Goal: Task Accomplishment & Management: Manage account settings

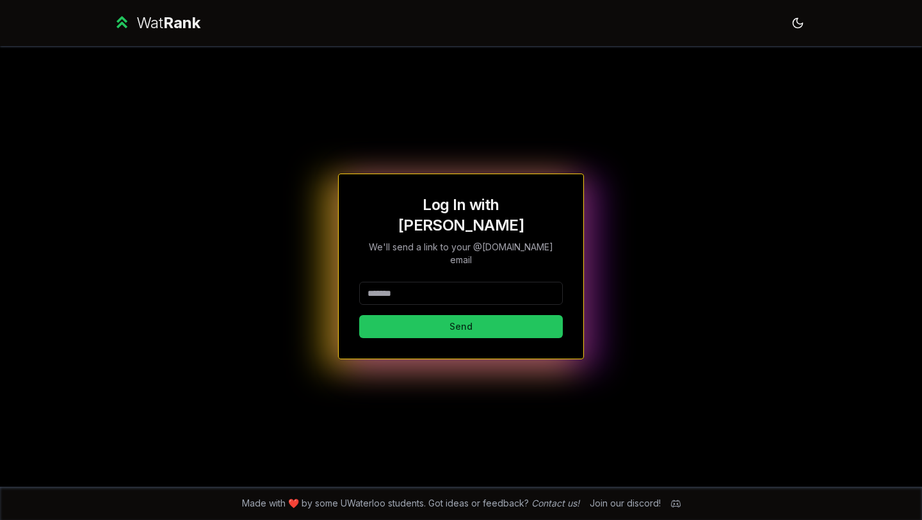
click at [433, 284] on input at bounding box center [461, 293] width 204 height 23
type input "*******"
click at [437, 323] on div "Log In with WatIAM We'll send a link to your @[DOMAIN_NAME] email ******* Send" at bounding box center [461, 267] width 246 height 186
click at [426, 315] on button "Send" at bounding box center [461, 326] width 204 height 23
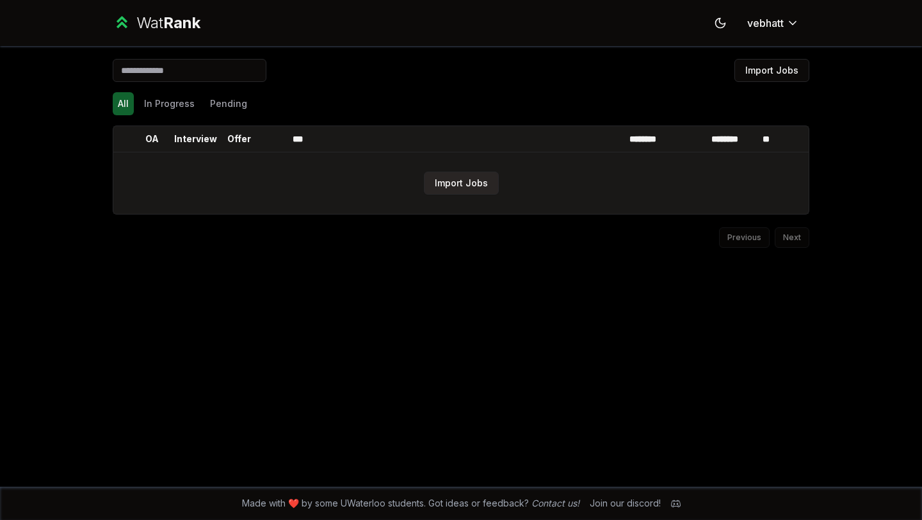
click at [439, 188] on button "Import Jobs" at bounding box center [461, 183] width 75 height 23
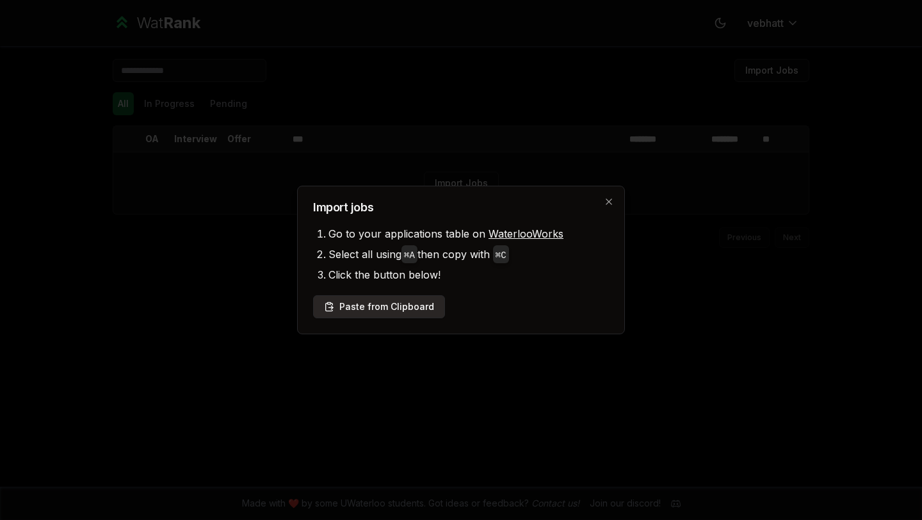
click at [405, 307] on button "Paste from Clipboard" at bounding box center [379, 306] width 132 height 23
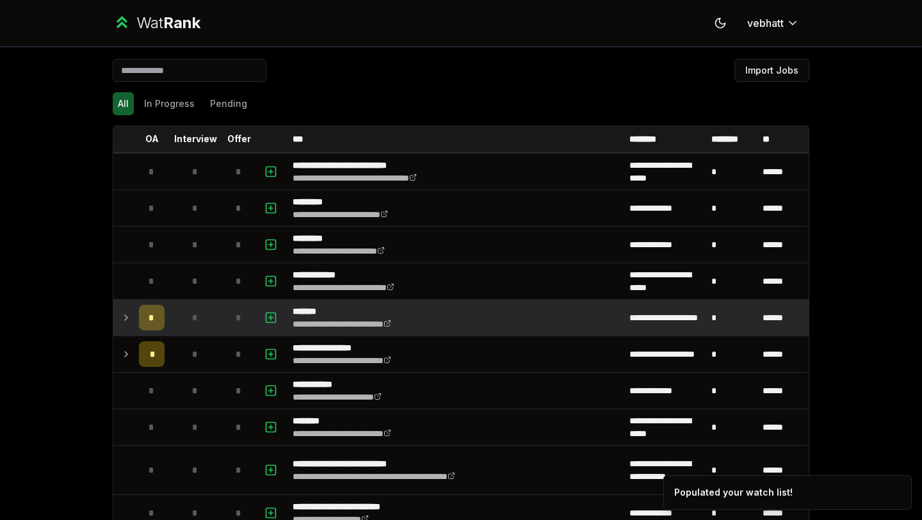
click at [468, 307] on td "**********" at bounding box center [455, 318] width 337 height 36
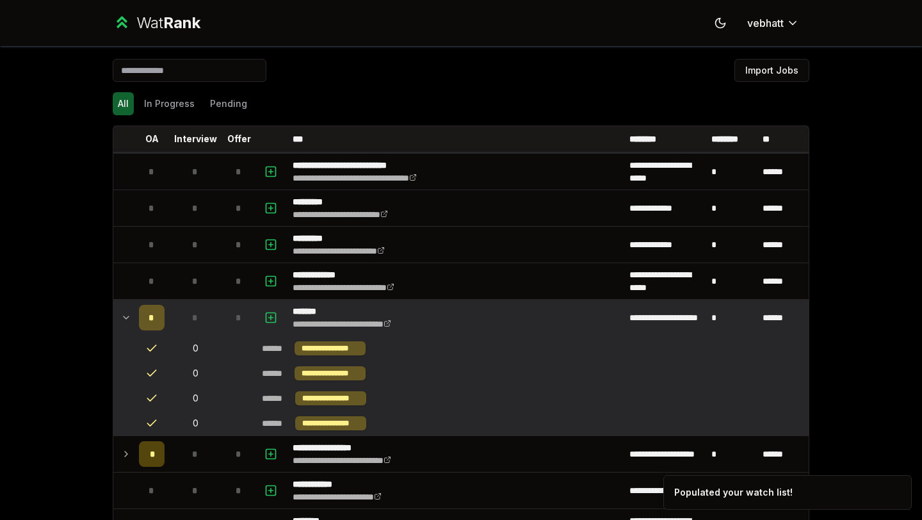
click at [468, 307] on td "**********" at bounding box center [455, 318] width 337 height 36
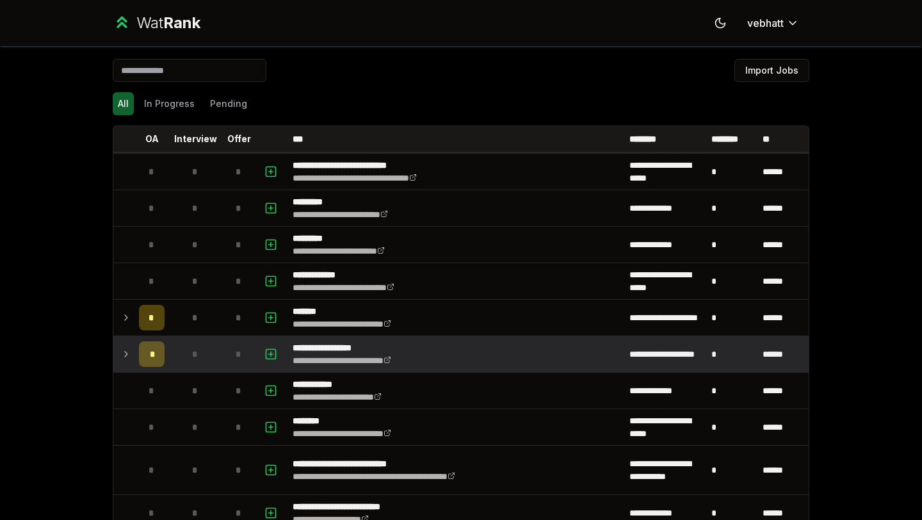
click at [121, 347] on icon at bounding box center [126, 353] width 10 height 15
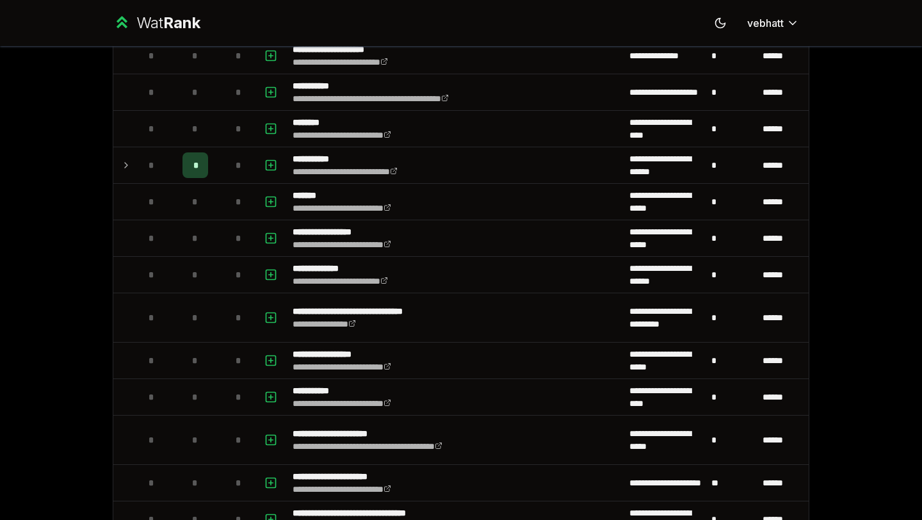
scroll to position [1216, 0]
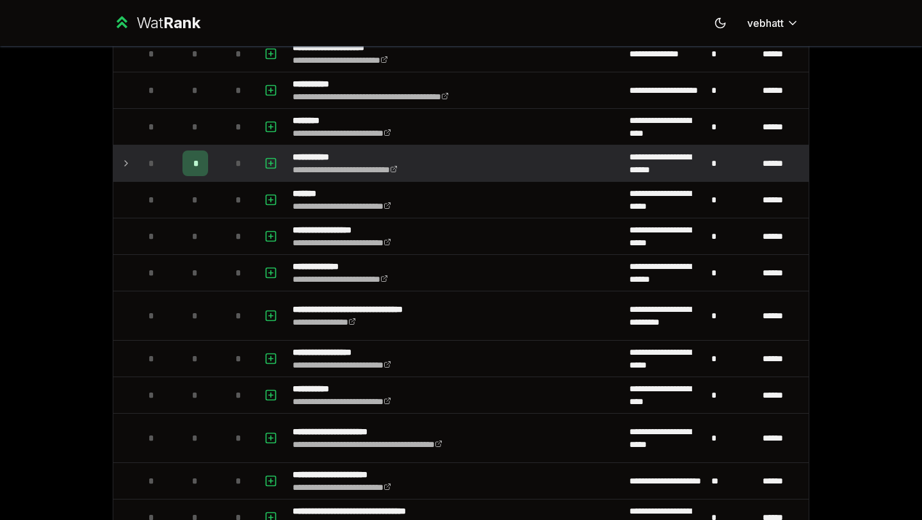
click at [124, 166] on icon at bounding box center [126, 163] width 10 height 15
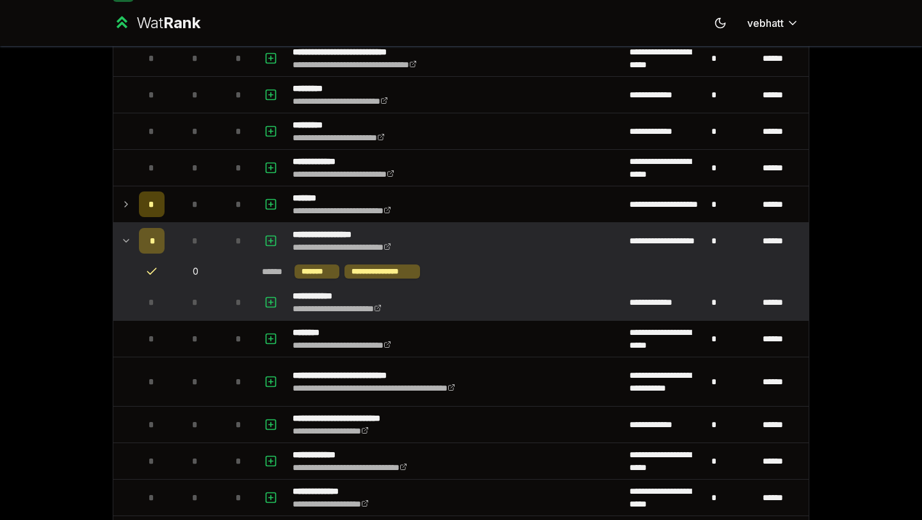
scroll to position [108, 0]
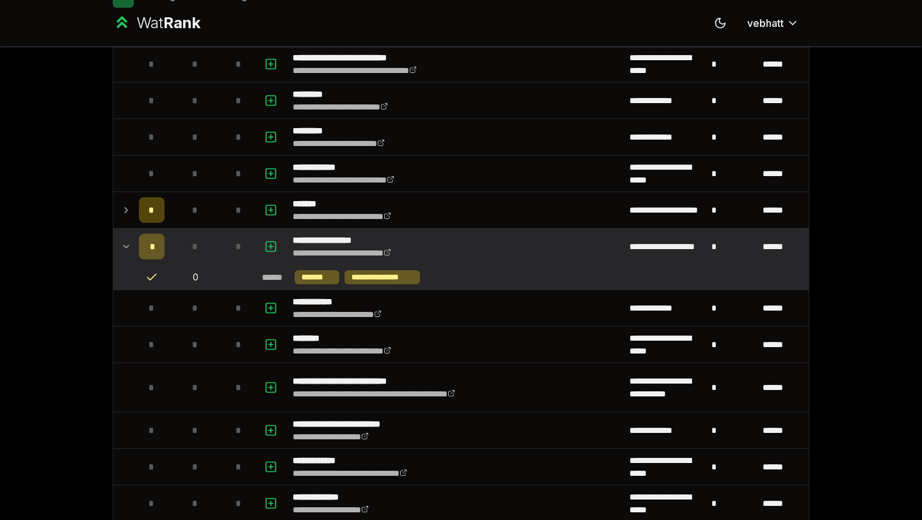
click at [895, 316] on div "**********" at bounding box center [461, 260] width 922 height 520
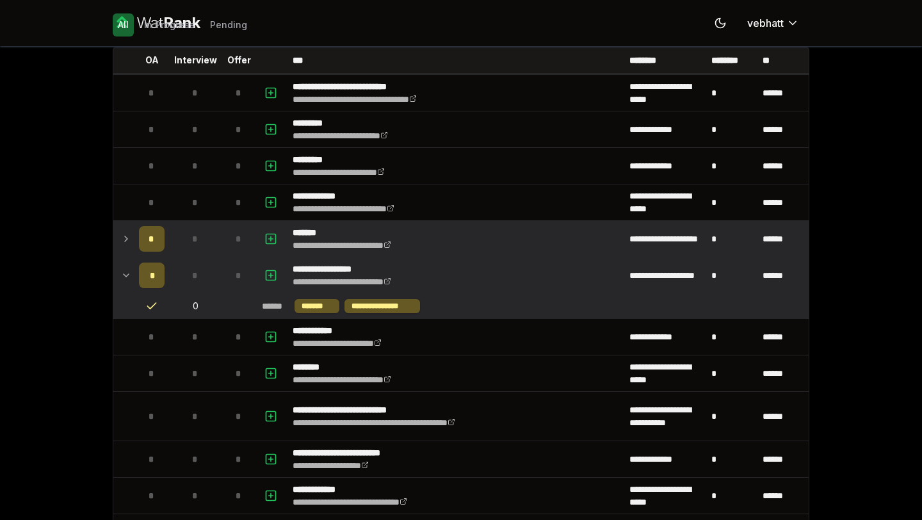
click at [122, 234] on icon at bounding box center [126, 238] width 10 height 15
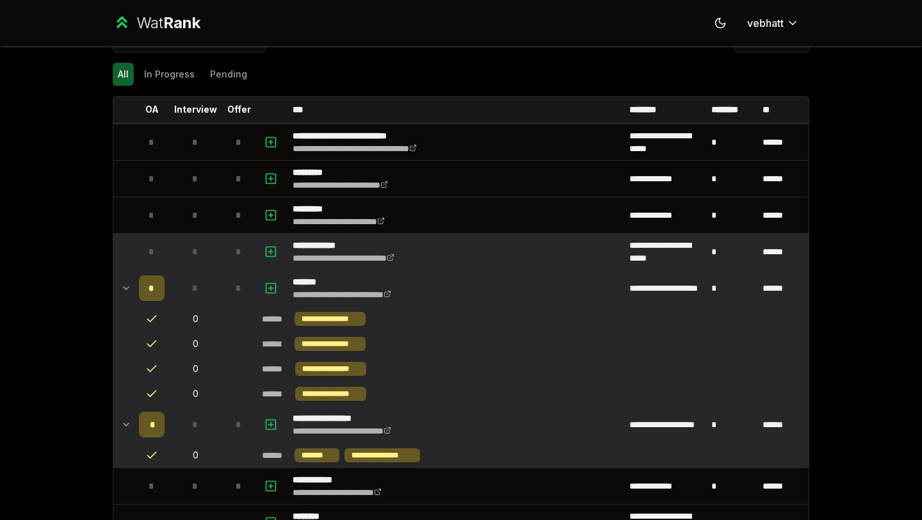
scroll to position [37, 0]
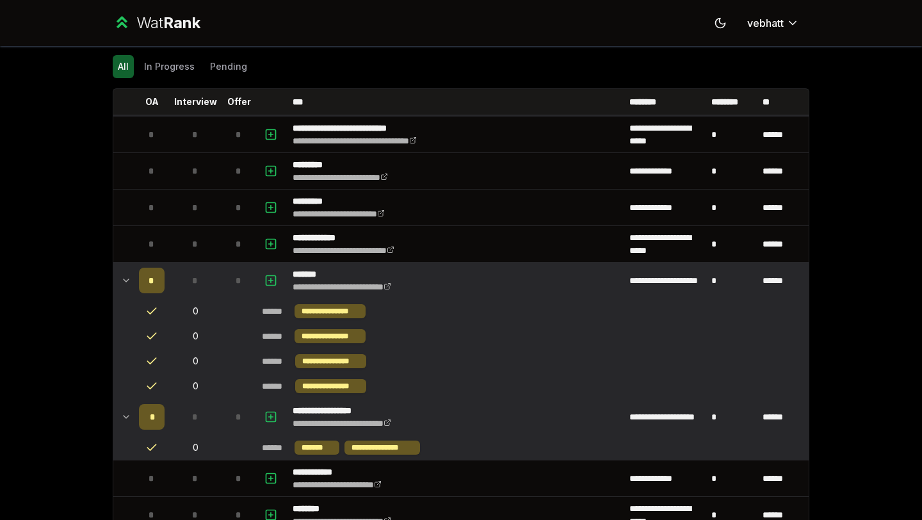
click at [124, 275] on icon at bounding box center [126, 280] width 10 height 15
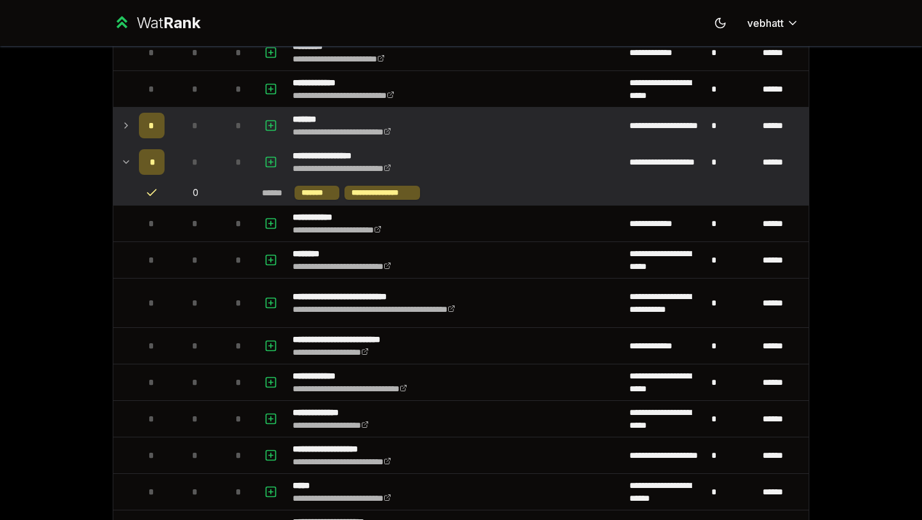
scroll to position [193, 0]
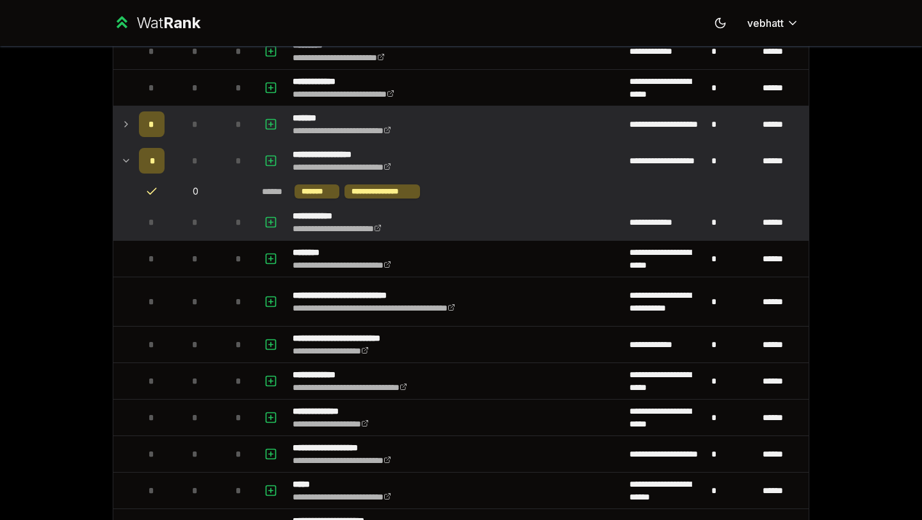
click at [378, 213] on p "**********" at bounding box center [355, 215] width 124 height 13
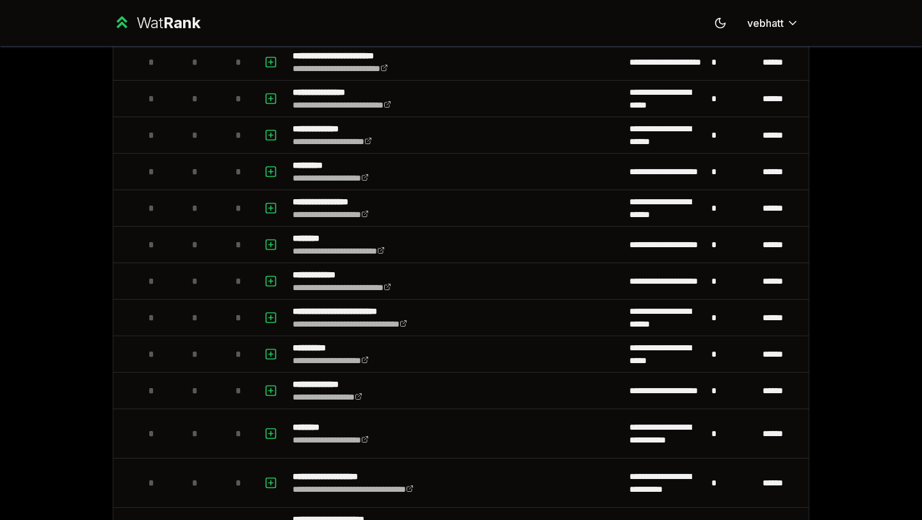
scroll to position [1180, 0]
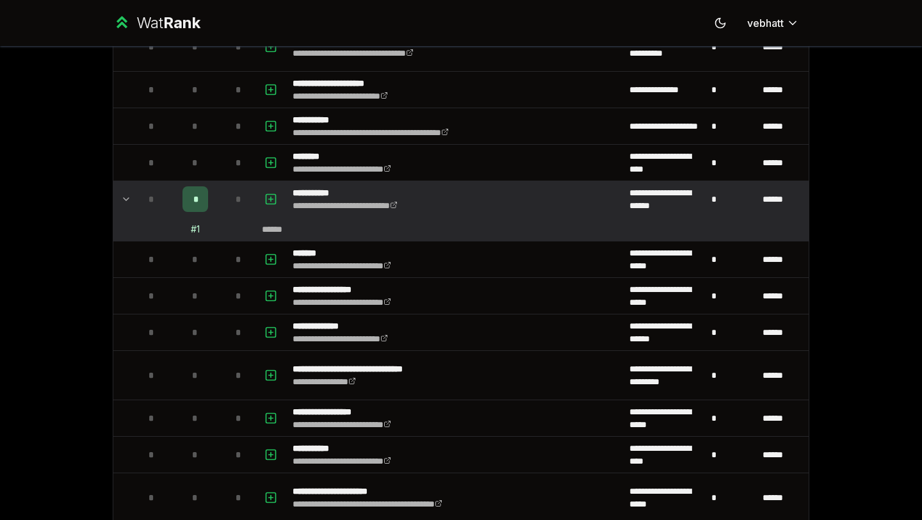
click at [122, 198] on icon at bounding box center [126, 198] width 10 height 15
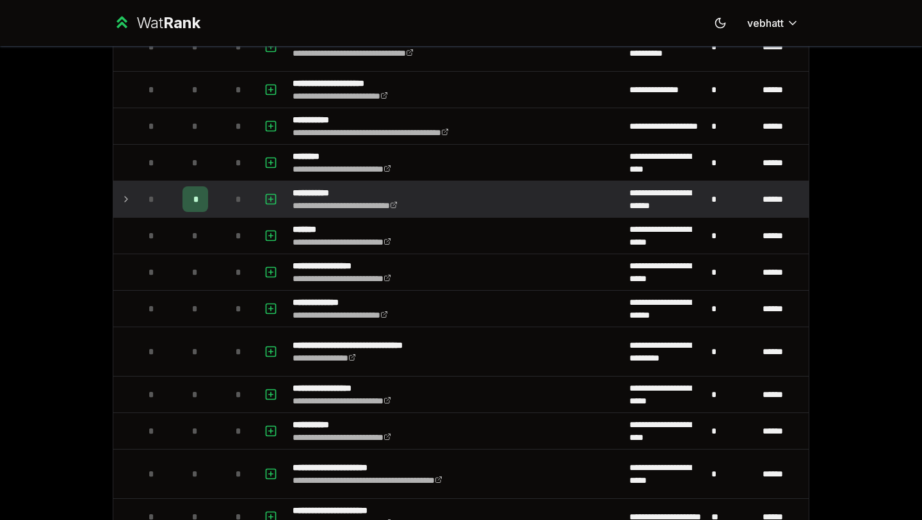
click at [122, 198] on icon at bounding box center [126, 198] width 10 height 15
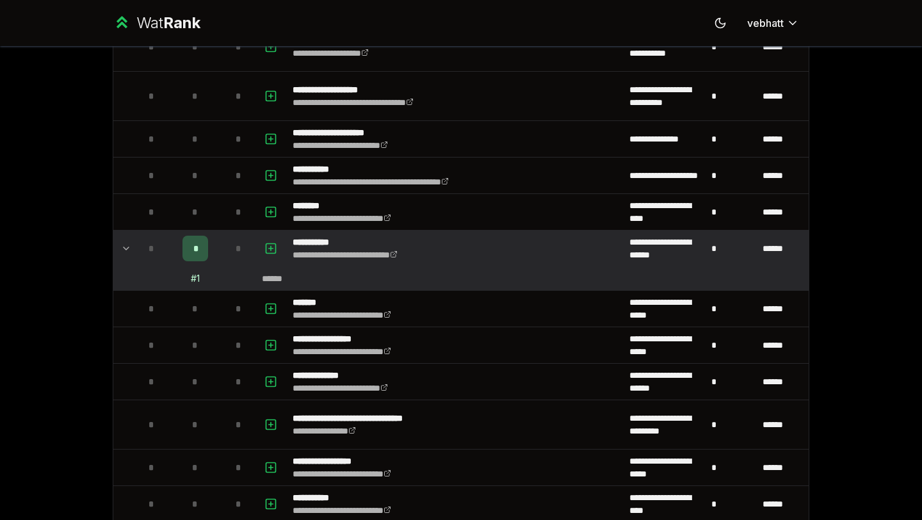
scroll to position [1131, 0]
click at [124, 243] on icon at bounding box center [126, 247] width 10 height 15
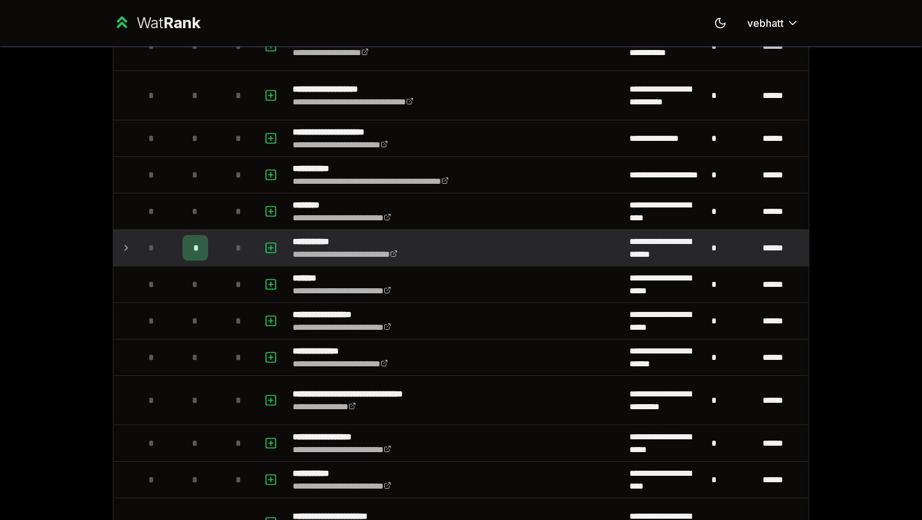
click at [124, 243] on icon at bounding box center [126, 247] width 10 height 15
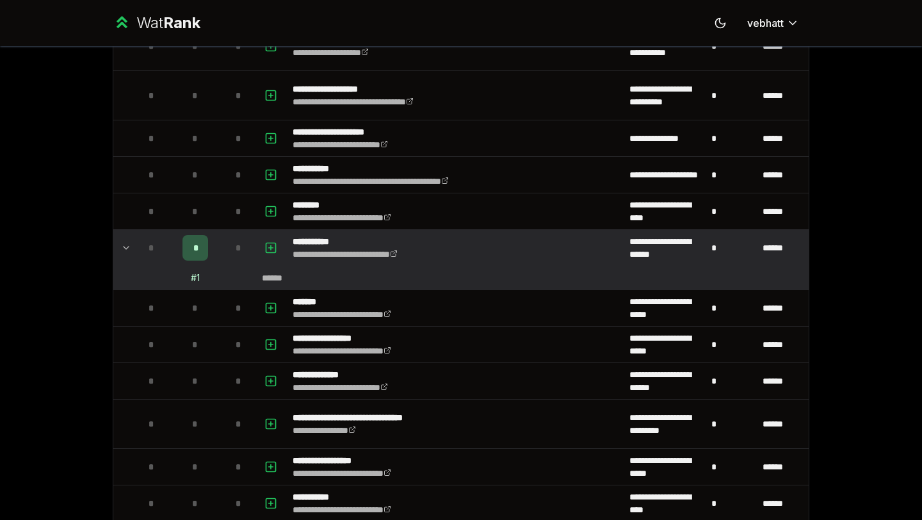
click at [124, 243] on icon at bounding box center [126, 247] width 10 height 15
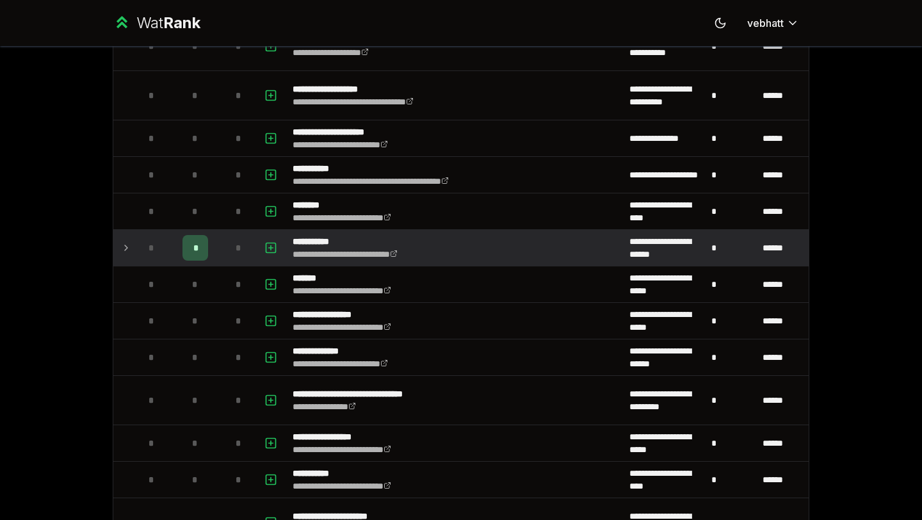
click at [124, 243] on icon at bounding box center [126, 247] width 10 height 15
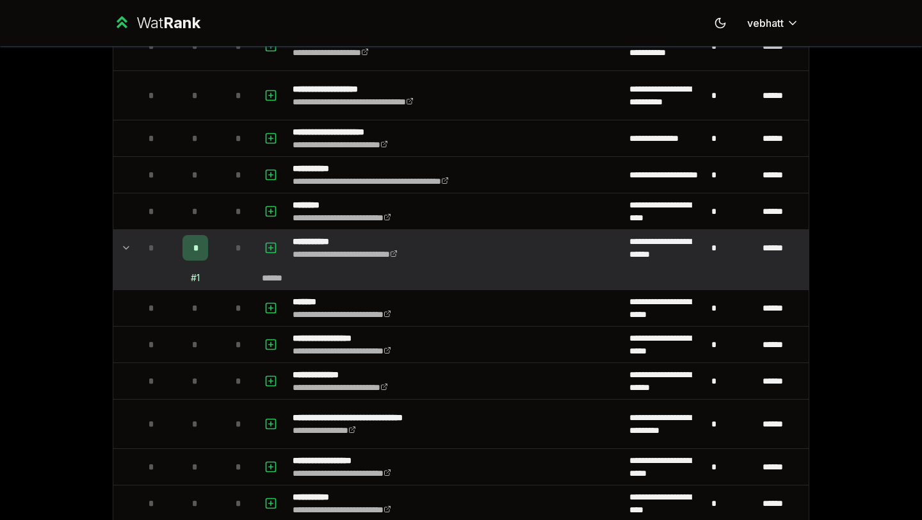
click at [124, 243] on icon at bounding box center [126, 247] width 10 height 15
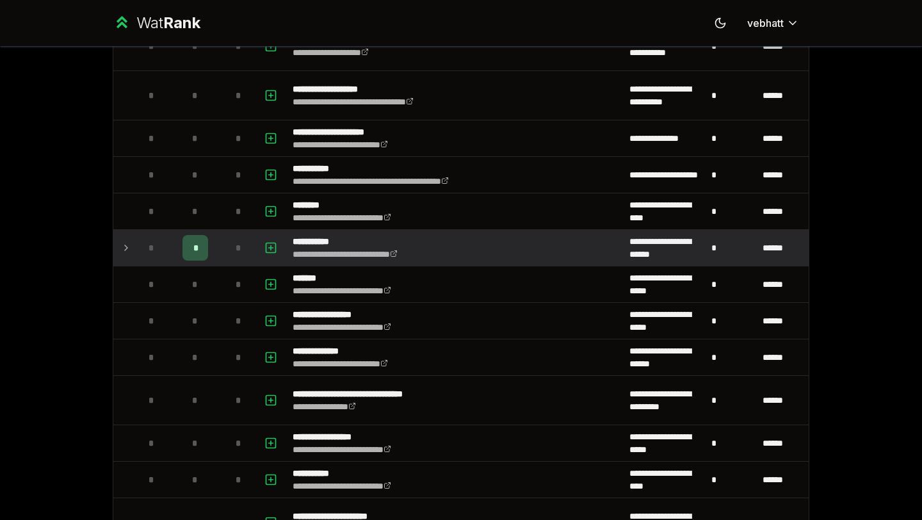
click at [124, 243] on icon at bounding box center [126, 247] width 10 height 15
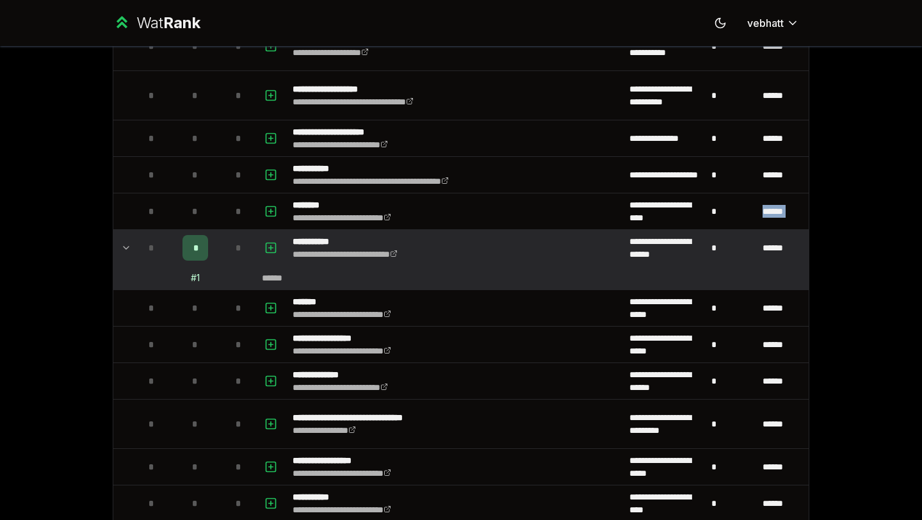
click at [124, 243] on icon at bounding box center [126, 247] width 10 height 15
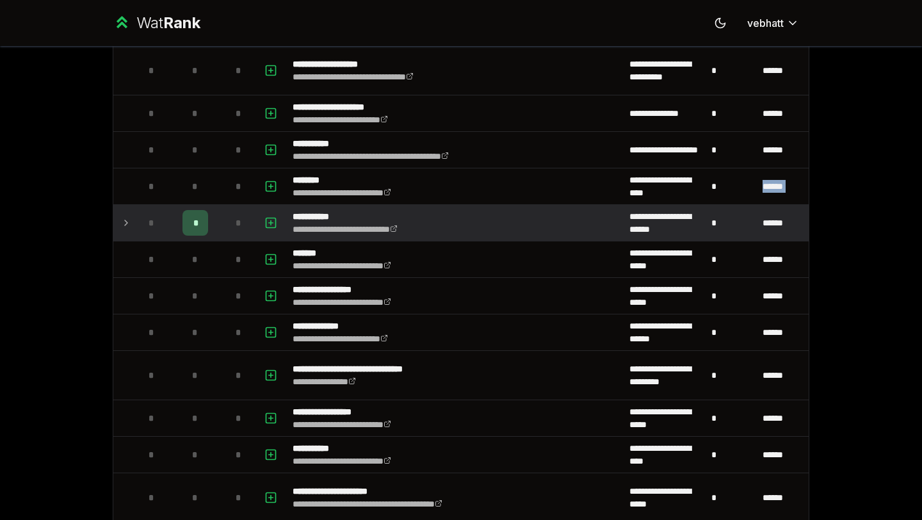
scroll to position [1165, 0]
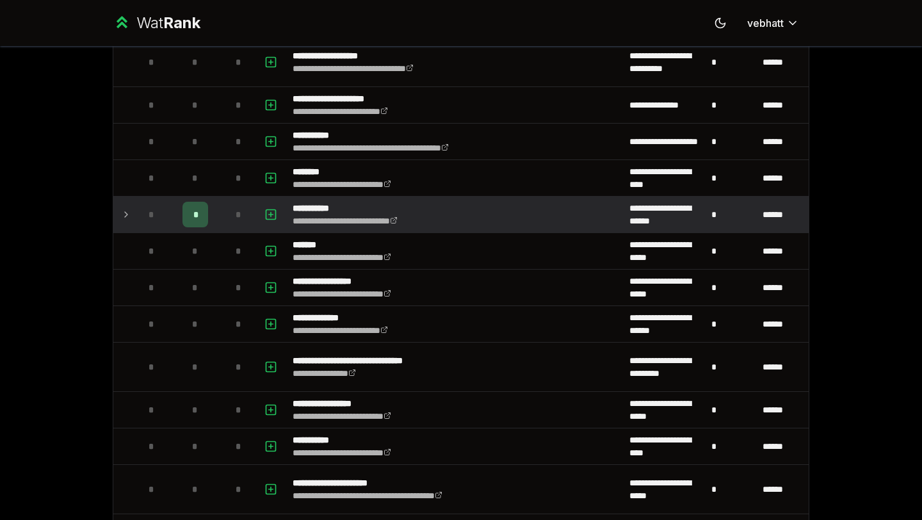
click at [488, 200] on td "**********" at bounding box center [455, 215] width 337 height 36
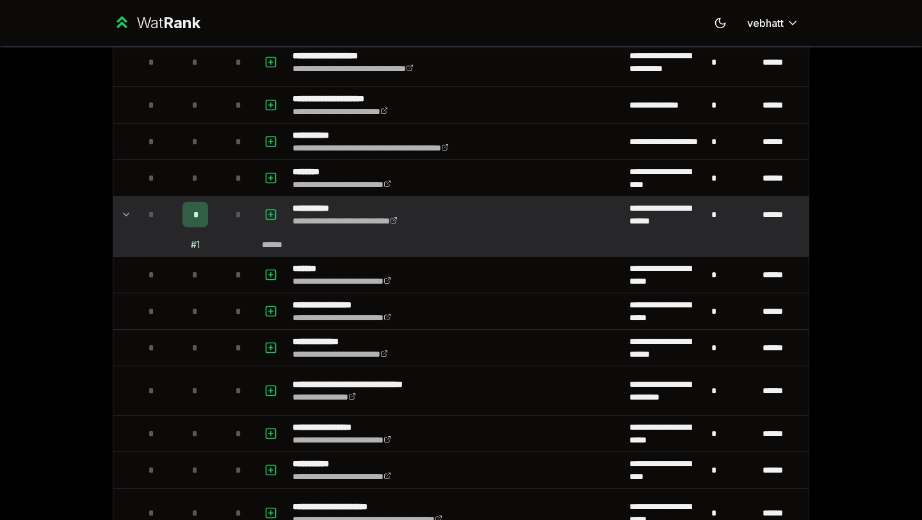
click at [528, 217] on td "**********" at bounding box center [455, 215] width 337 height 36
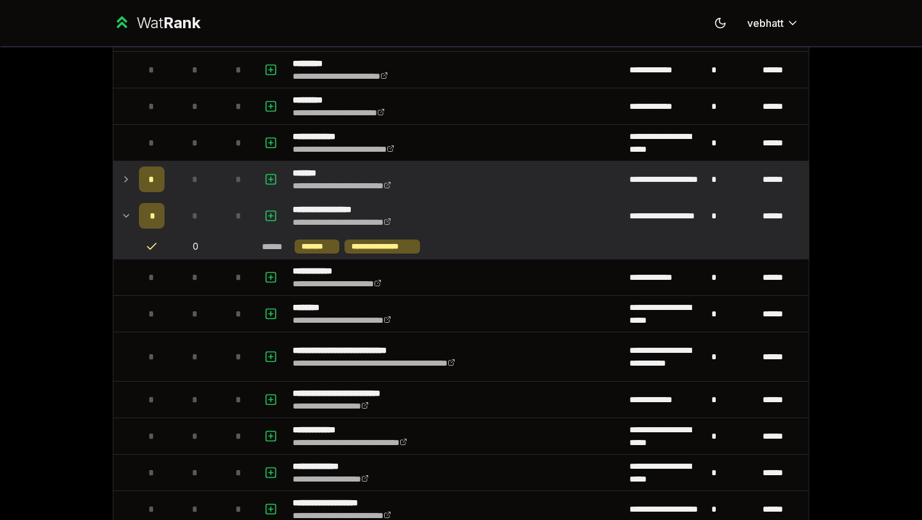
scroll to position [134, 0]
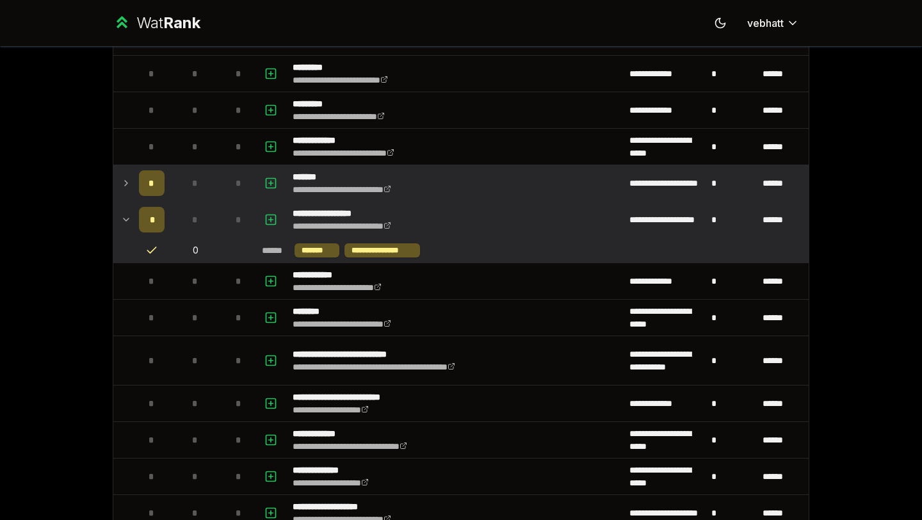
click at [134, 181] on td "*" at bounding box center [152, 183] width 36 height 36
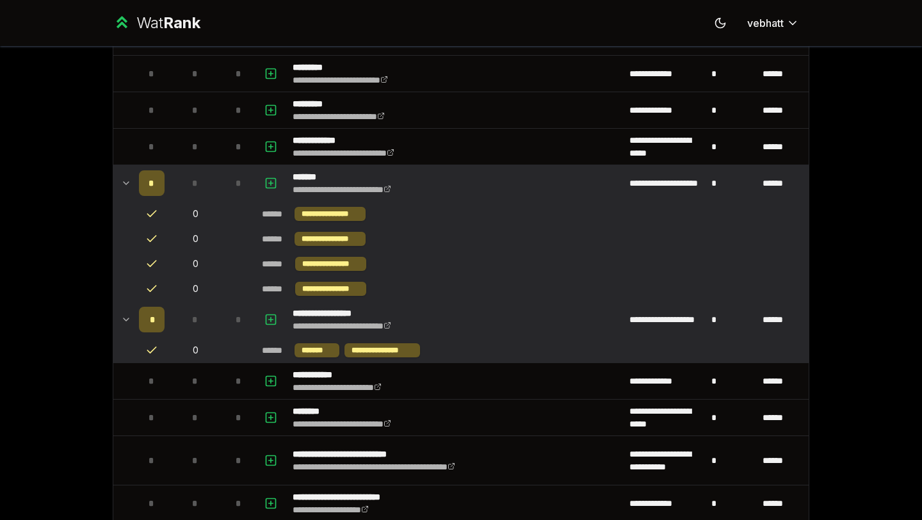
click at [125, 176] on icon at bounding box center [126, 182] width 10 height 15
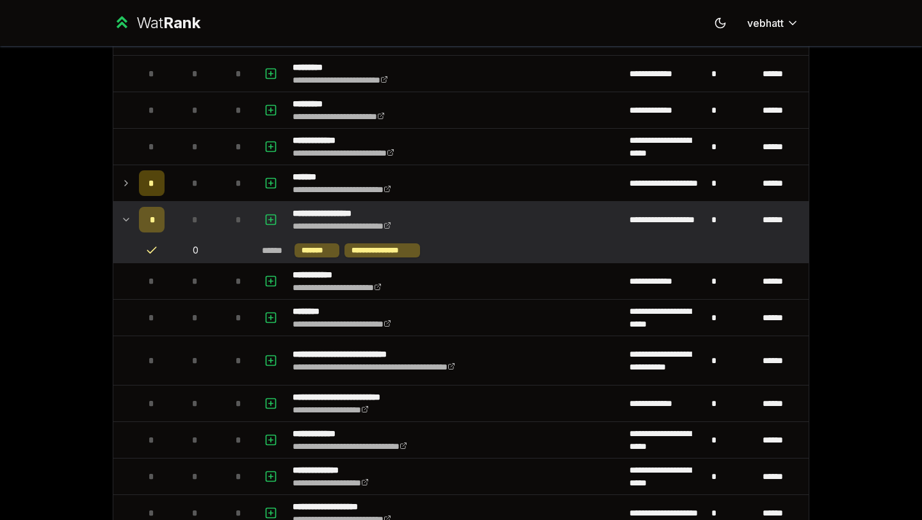
scroll to position [59, 0]
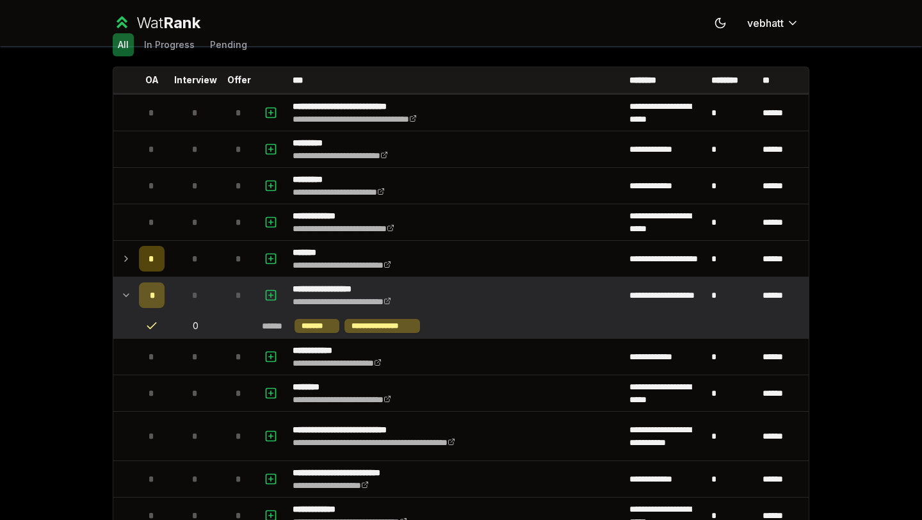
click at [150, 316] on td at bounding box center [152, 326] width 36 height 24
click at [150, 304] on div "*" at bounding box center [152, 295] width 26 height 26
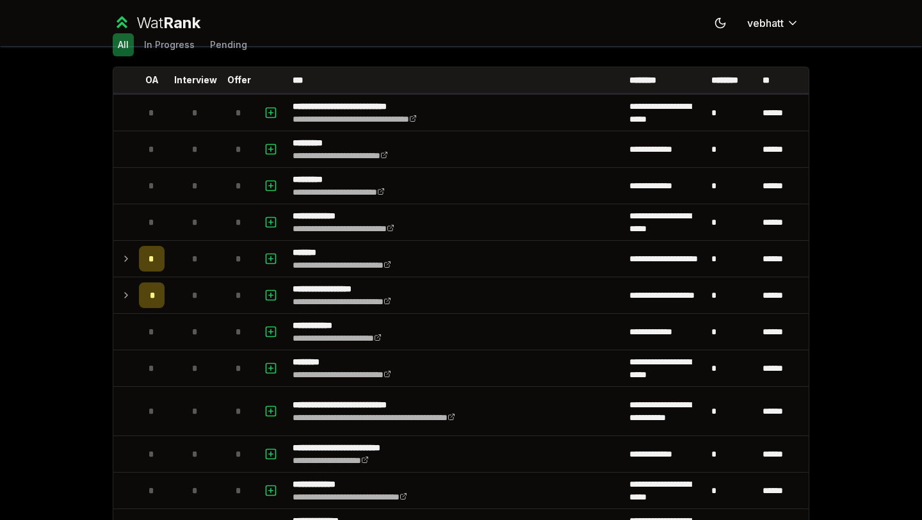
click at [125, 294] on icon at bounding box center [126, 294] width 10 height 15
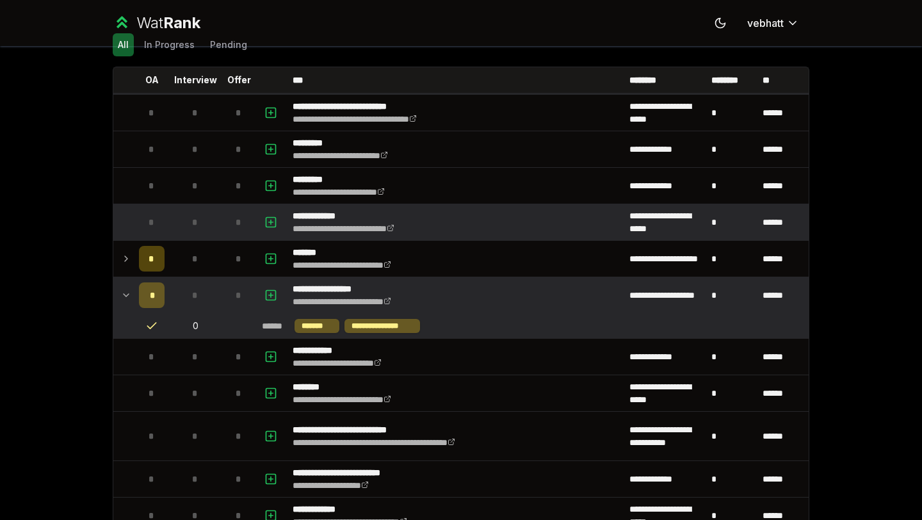
scroll to position [0, 0]
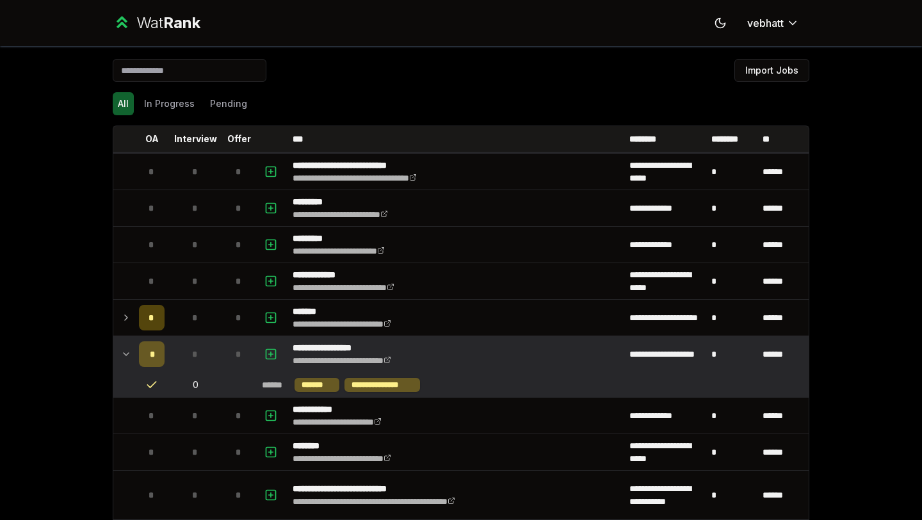
click at [125, 359] on icon at bounding box center [126, 353] width 10 height 15
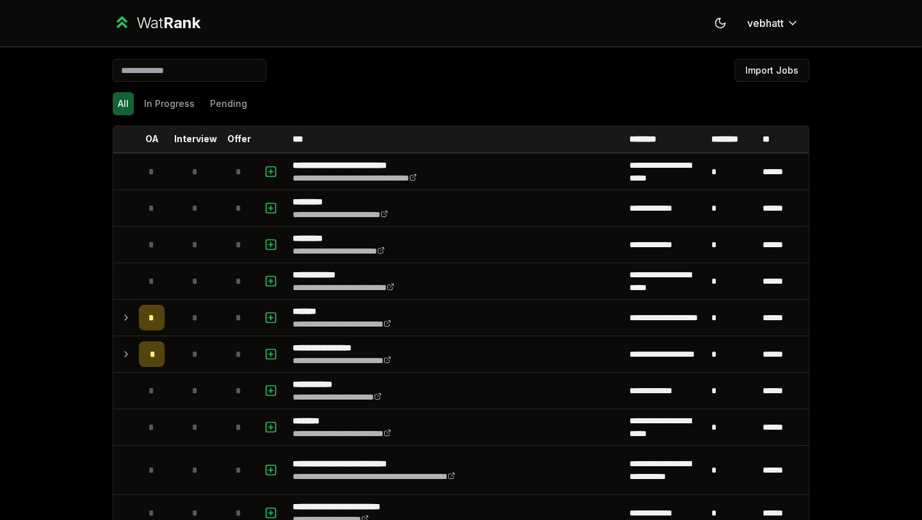
click at [54, 225] on div "**********" at bounding box center [461, 260] width 922 height 520
click at [187, 111] on button "In Progress" at bounding box center [169, 103] width 61 height 23
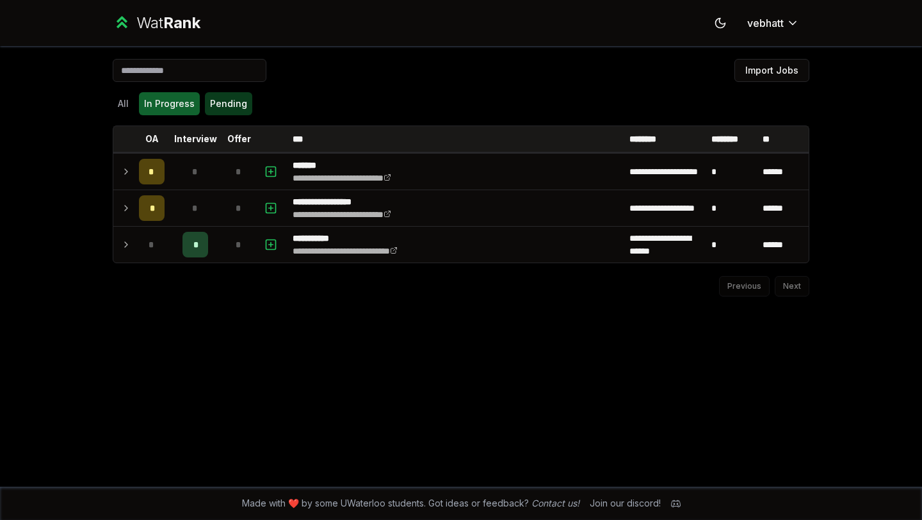
click at [215, 108] on button "Pending" at bounding box center [228, 103] width 47 height 23
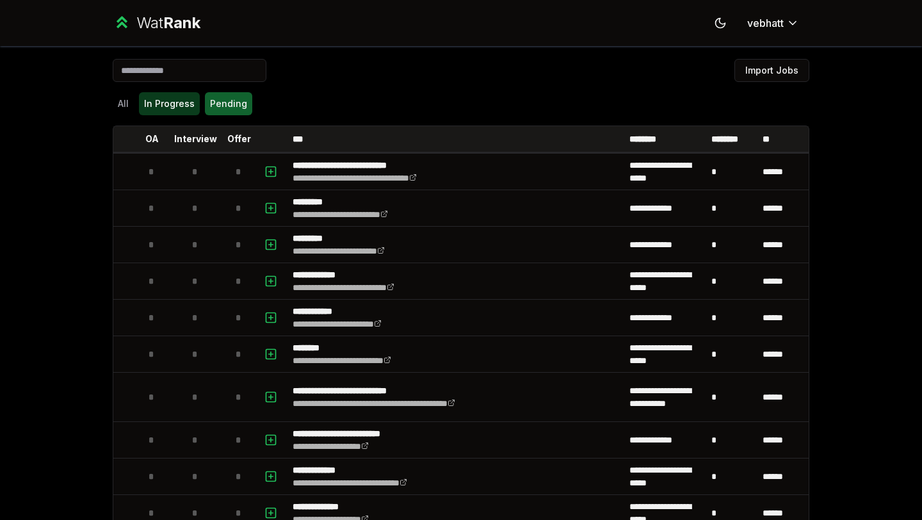
click at [175, 113] on button "In Progress" at bounding box center [169, 103] width 61 height 23
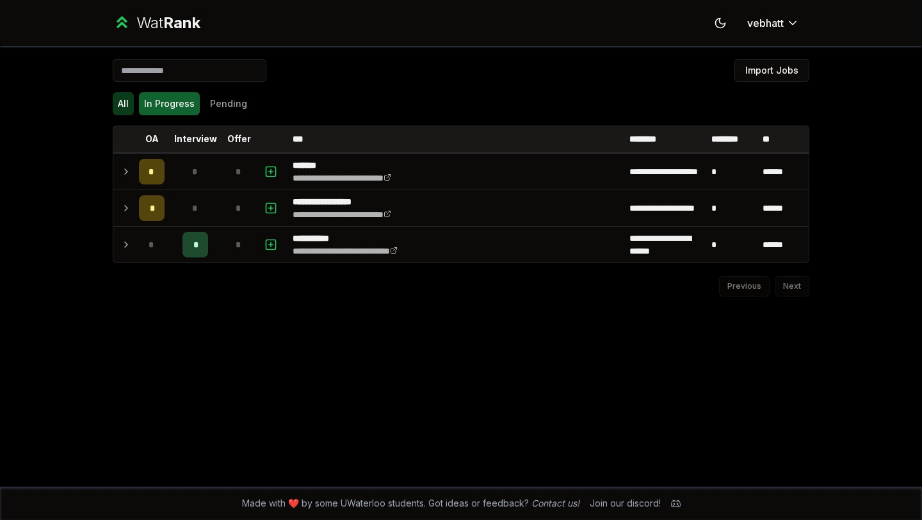
click at [117, 113] on button "All" at bounding box center [123, 103] width 21 height 23
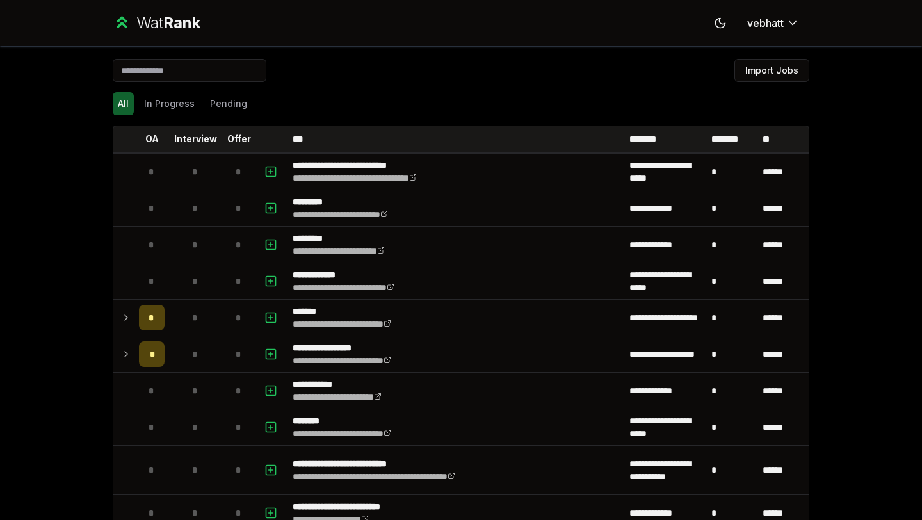
click at [42, 182] on div "**********" at bounding box center [461, 260] width 922 height 520
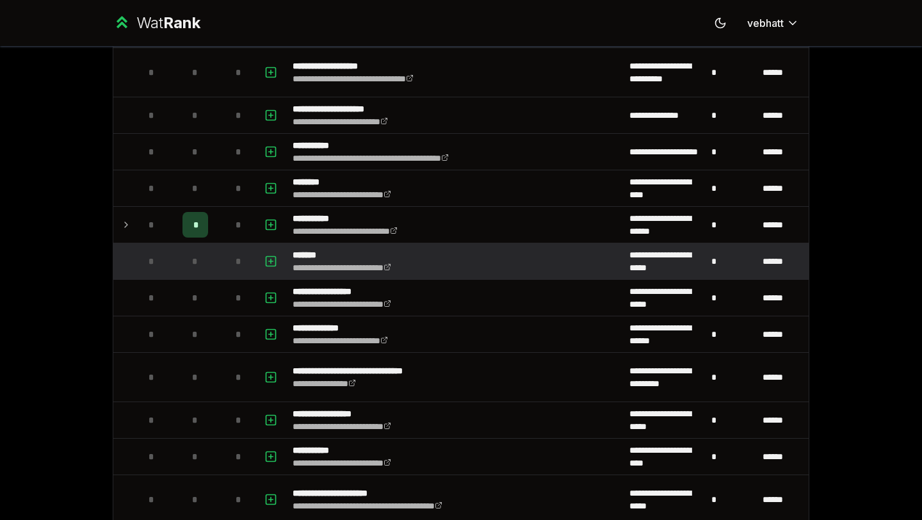
scroll to position [1132, 0]
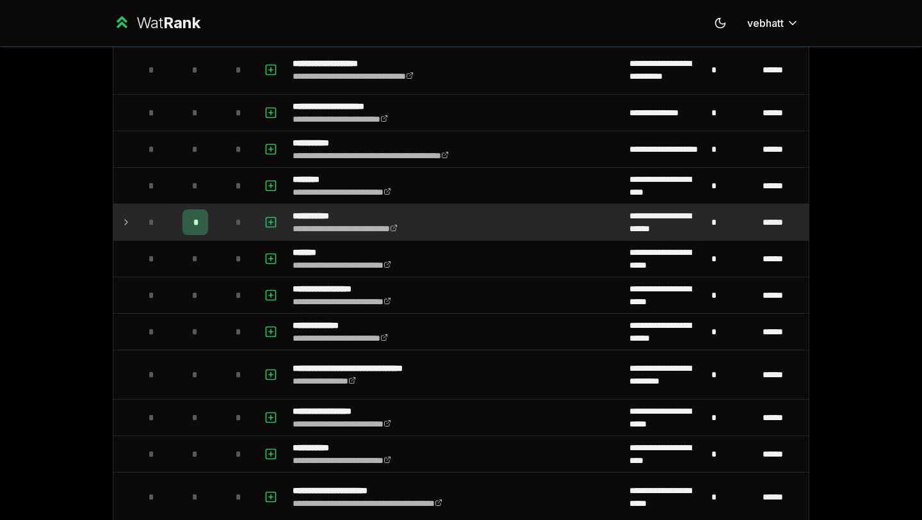
click at [124, 216] on icon at bounding box center [126, 222] width 10 height 15
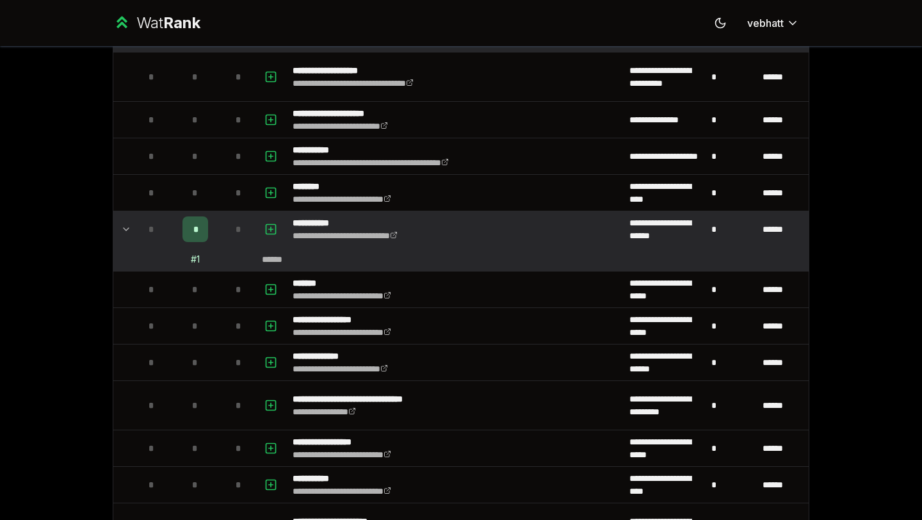
scroll to position [1124, 0]
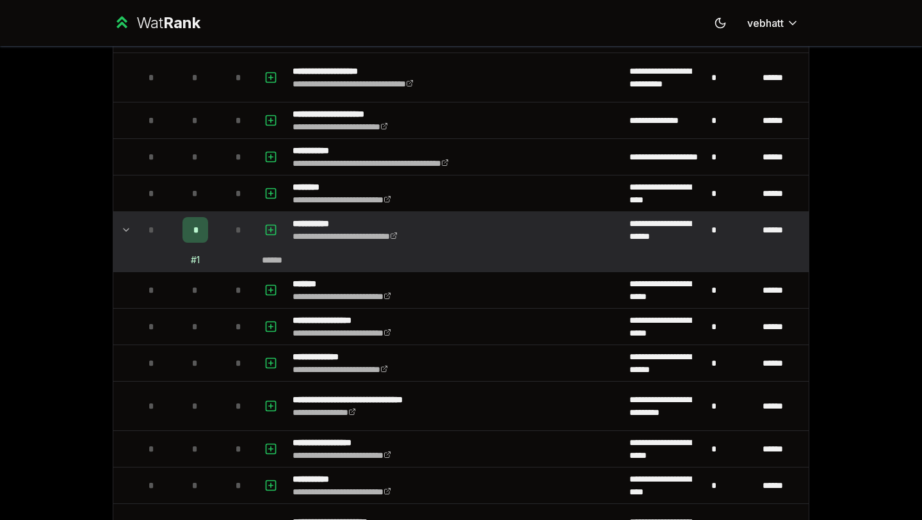
click at [124, 225] on icon at bounding box center [126, 229] width 10 height 15
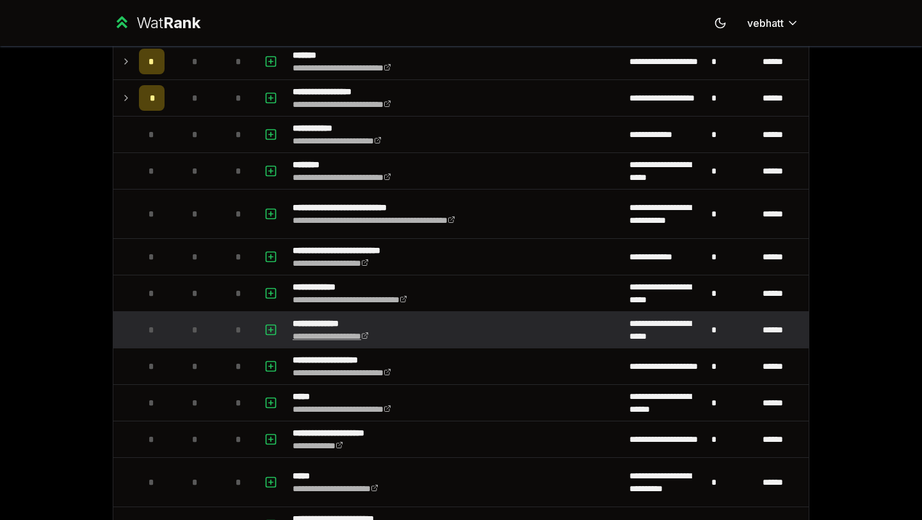
scroll to position [253, 0]
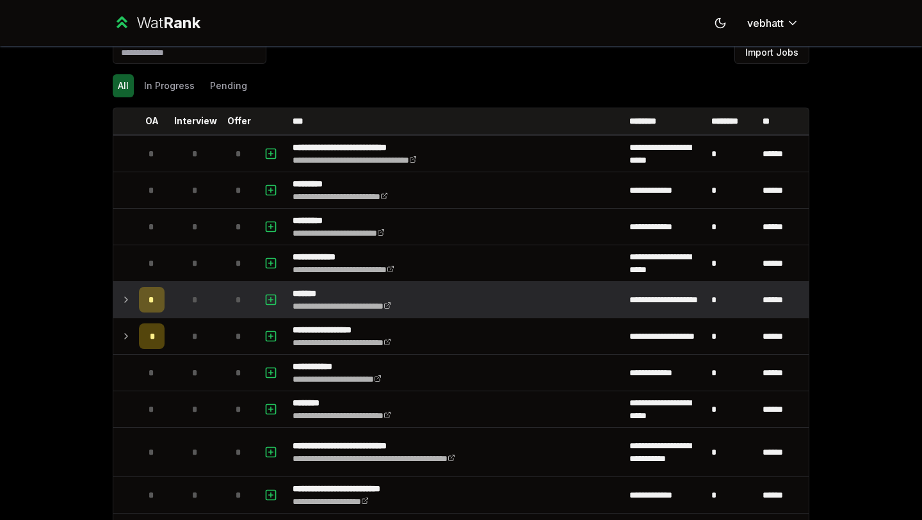
scroll to position [19, 0]
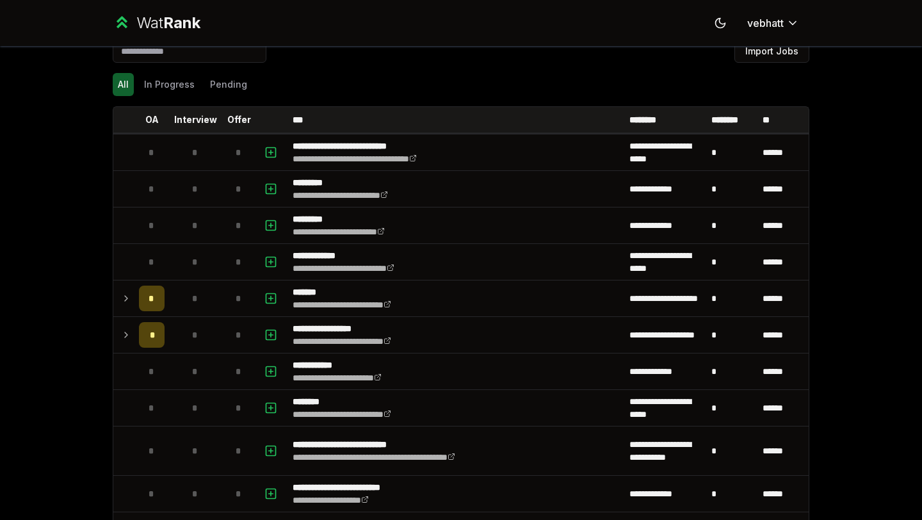
click at [587, 69] on div "All In Progress Pending" at bounding box center [461, 84] width 697 height 33
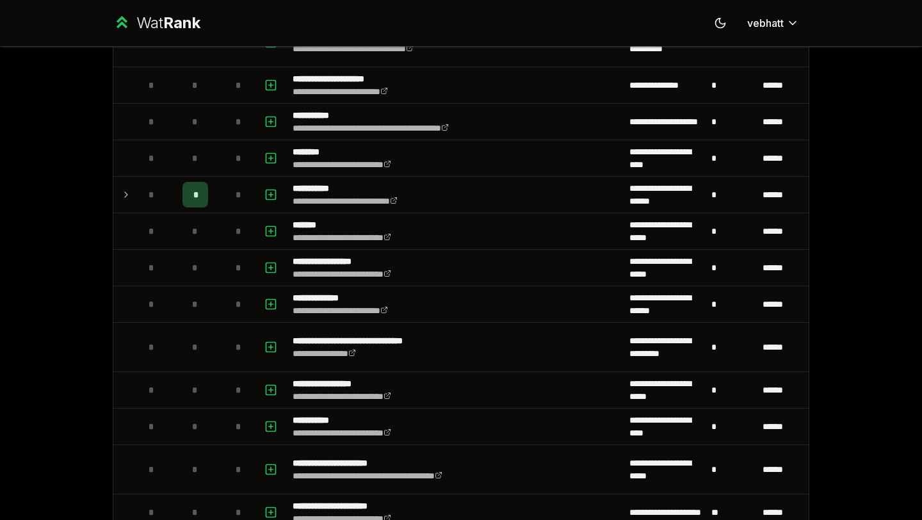
scroll to position [1161, 0]
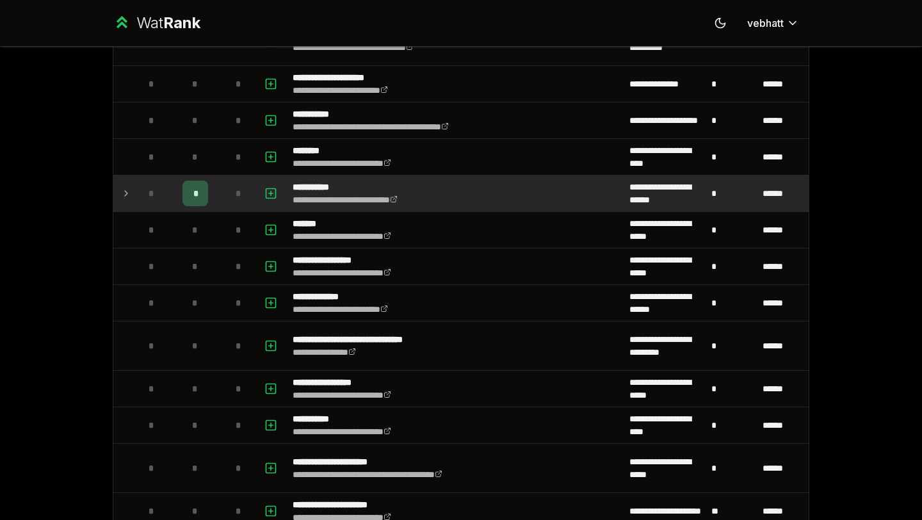
click at [124, 197] on icon at bounding box center [126, 193] width 10 height 15
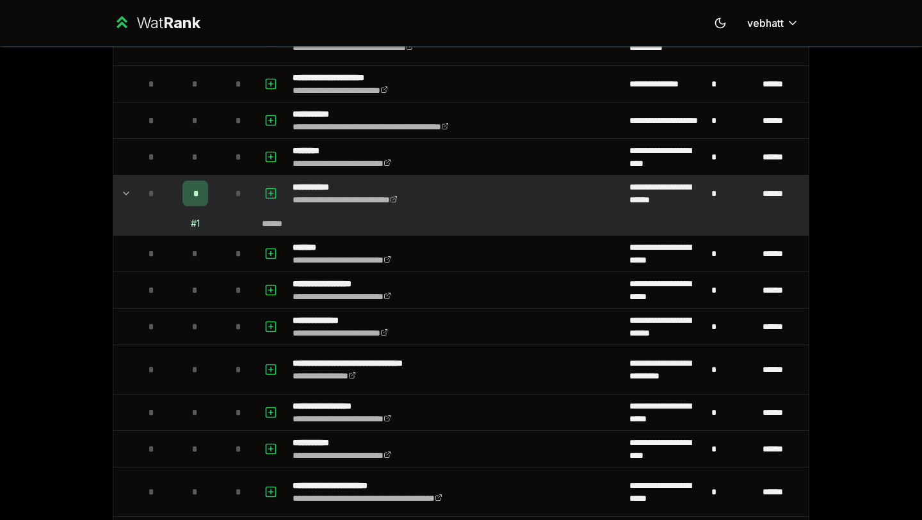
click at [124, 189] on icon at bounding box center [126, 193] width 10 height 15
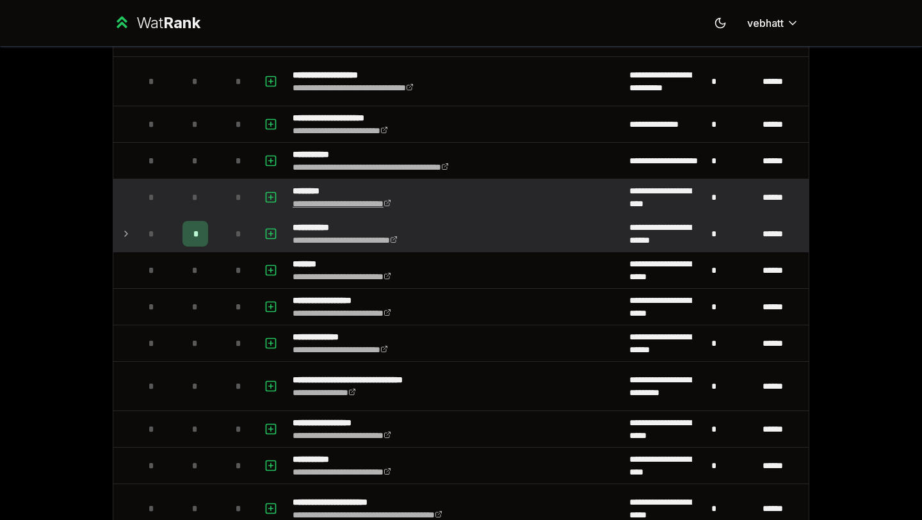
scroll to position [1126, 0]
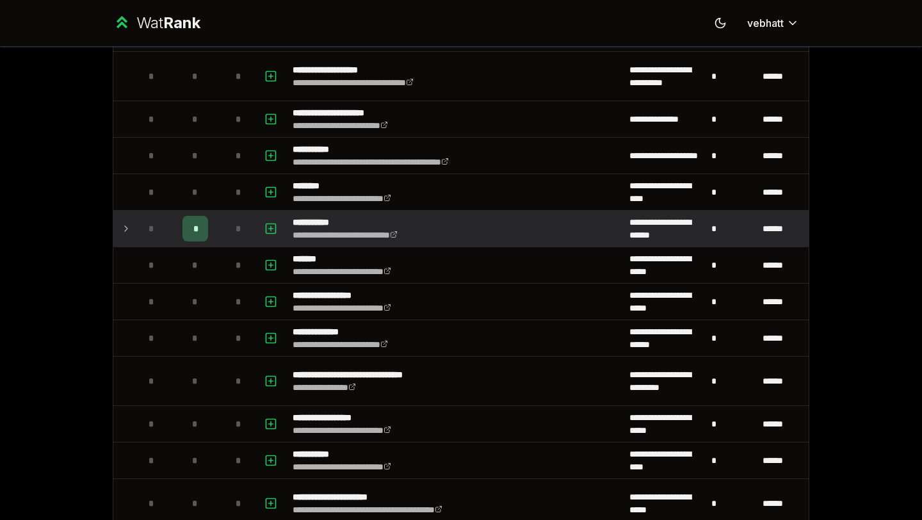
click at [123, 222] on icon at bounding box center [126, 228] width 10 height 15
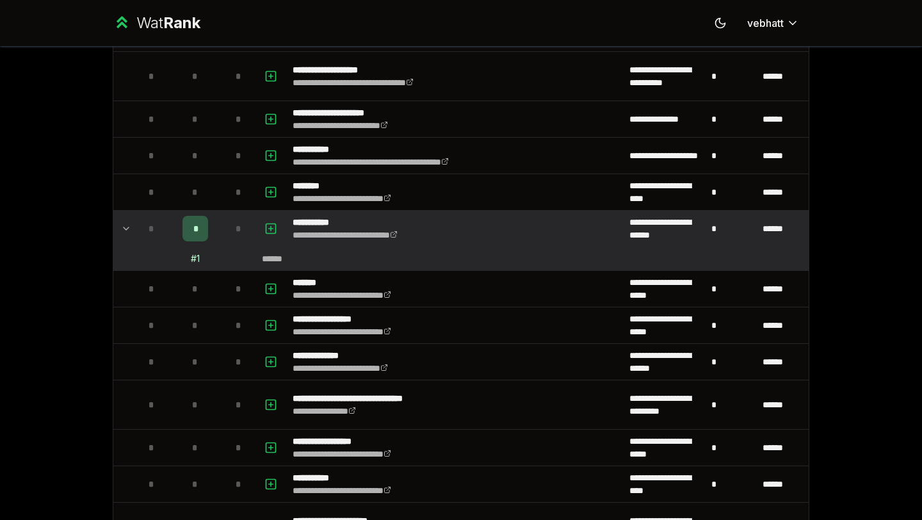
click at [125, 222] on icon at bounding box center [126, 228] width 10 height 15
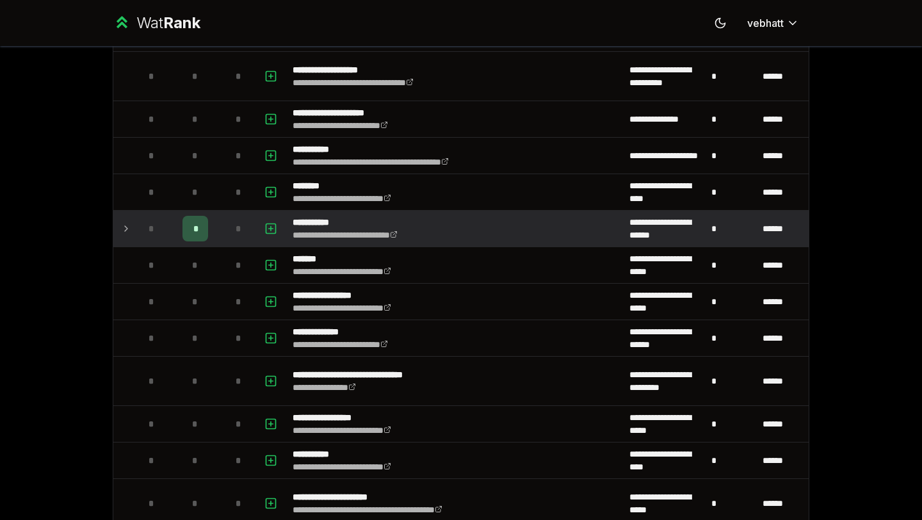
click at [125, 222] on icon at bounding box center [126, 228] width 10 height 15
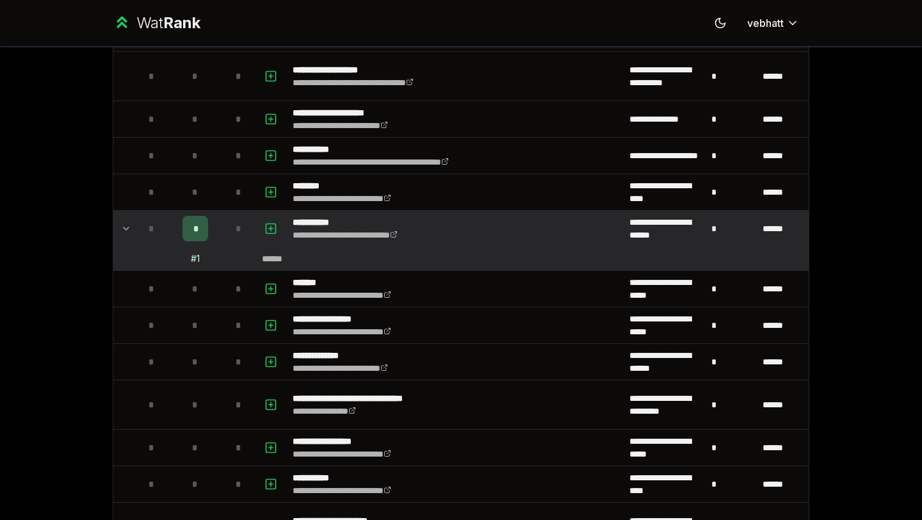
click at [125, 222] on icon at bounding box center [126, 228] width 10 height 15
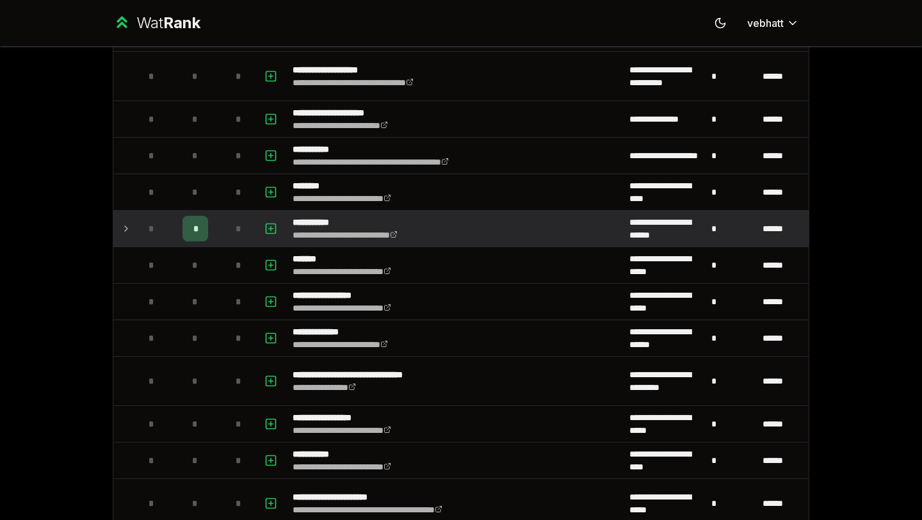
click at [125, 222] on icon at bounding box center [126, 228] width 10 height 15
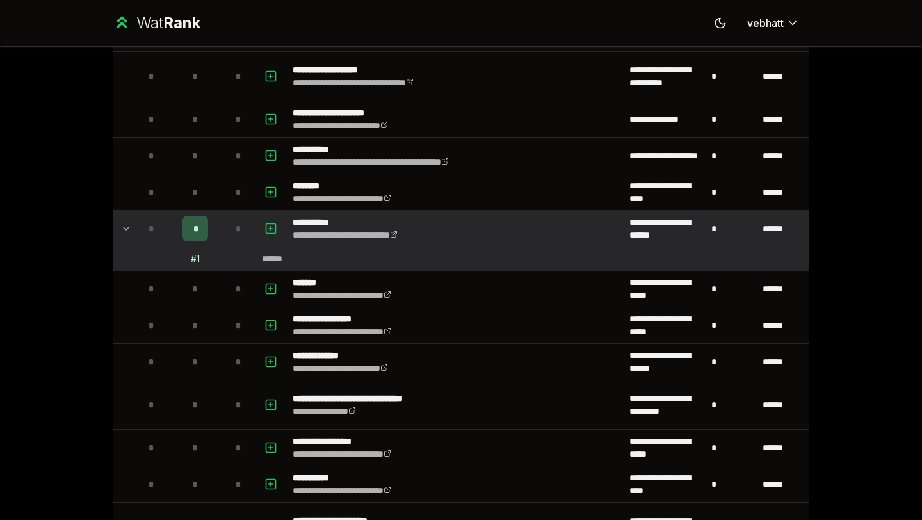
click at [125, 222] on icon at bounding box center [126, 228] width 10 height 15
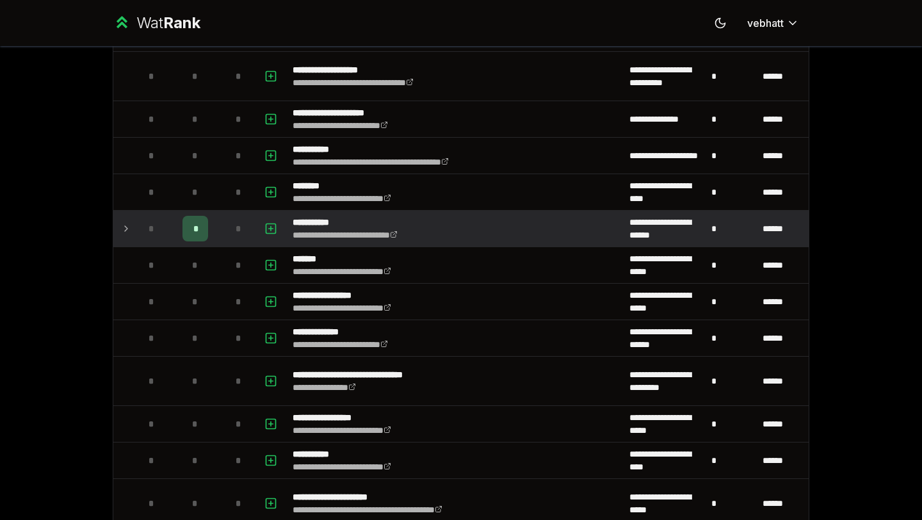
click at [125, 222] on icon at bounding box center [126, 228] width 10 height 15
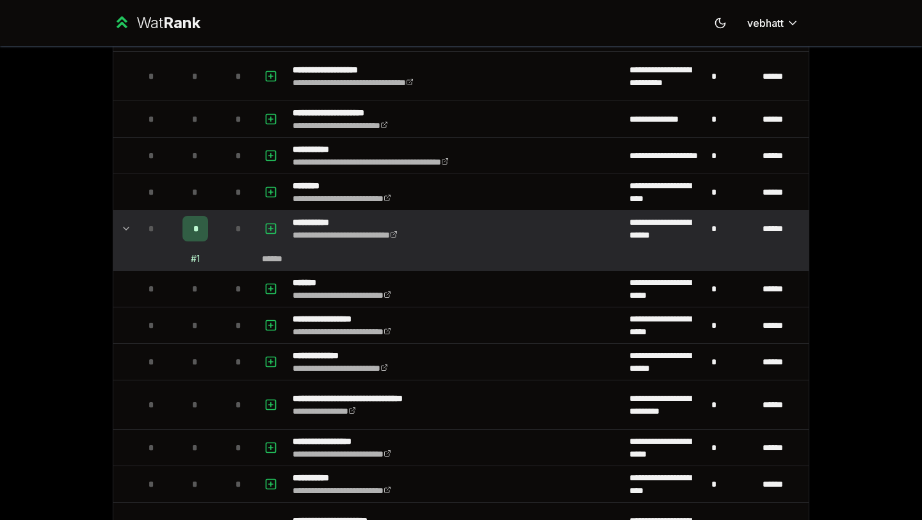
click at [125, 222] on icon at bounding box center [126, 228] width 10 height 15
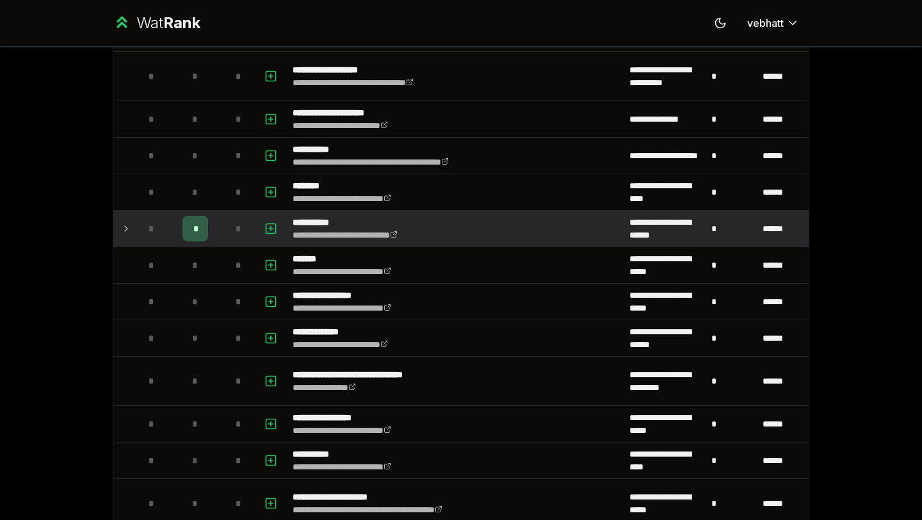
click at [125, 222] on icon at bounding box center [126, 228] width 10 height 15
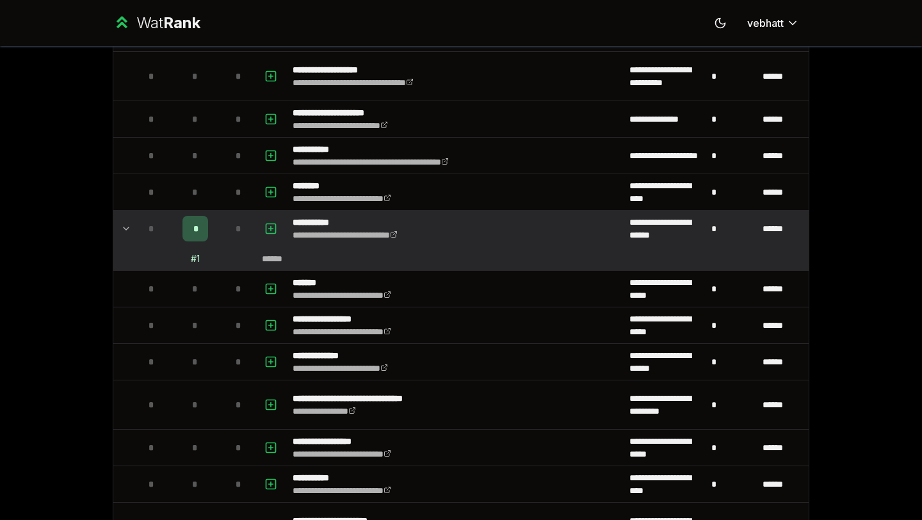
click at [125, 222] on icon at bounding box center [126, 228] width 10 height 15
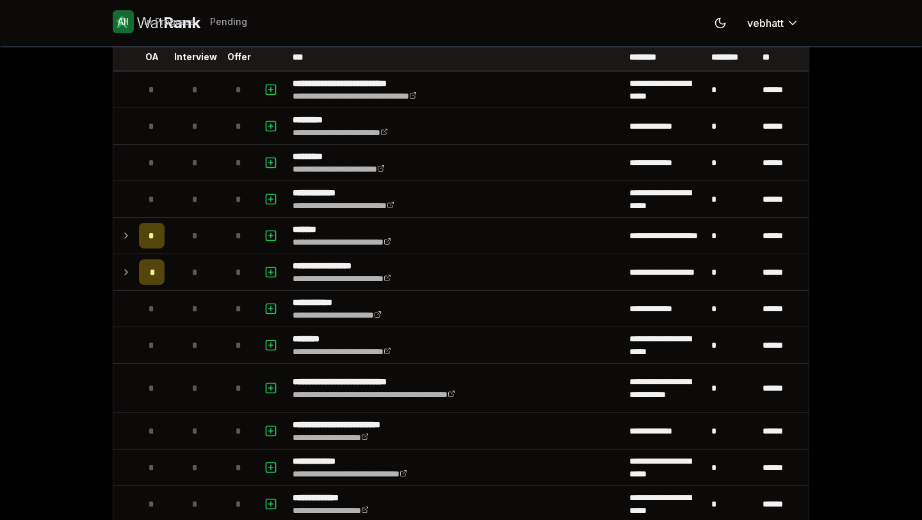
scroll to position [0, 0]
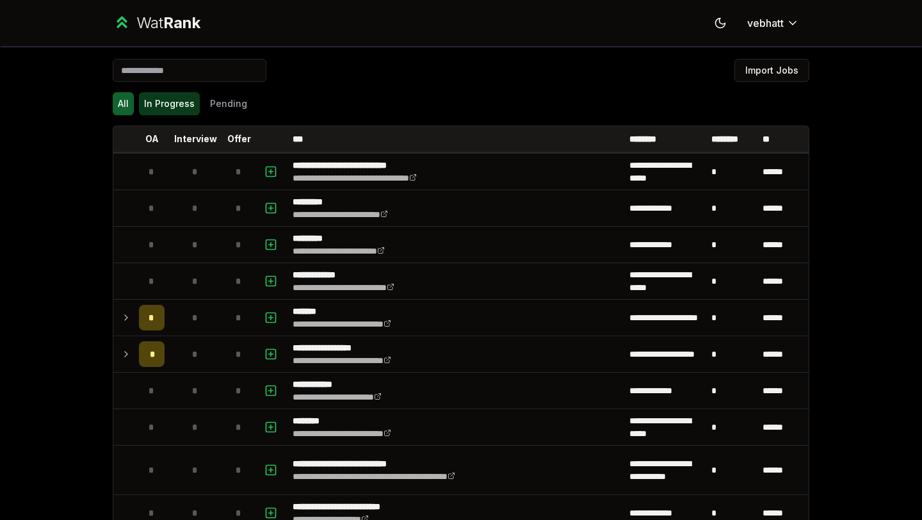
click at [170, 107] on button "In Progress" at bounding box center [169, 103] width 61 height 23
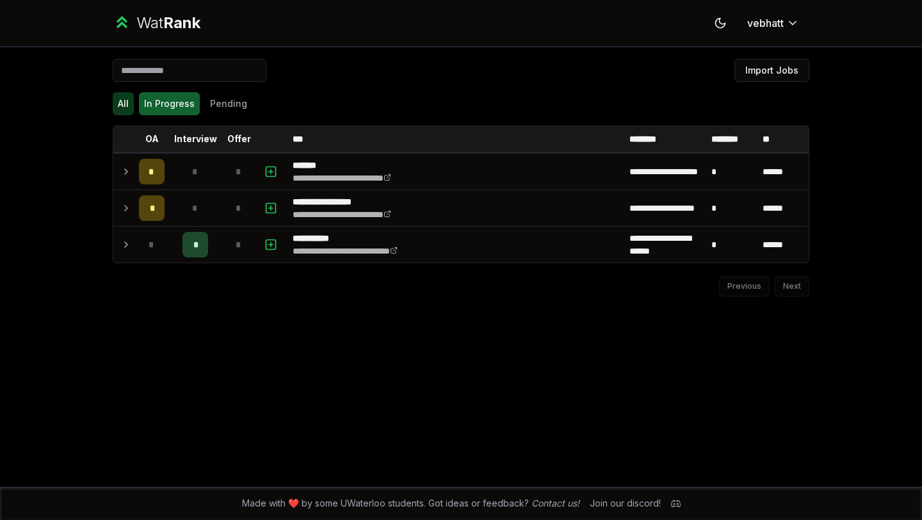
click at [117, 100] on button "All" at bounding box center [123, 103] width 21 height 23
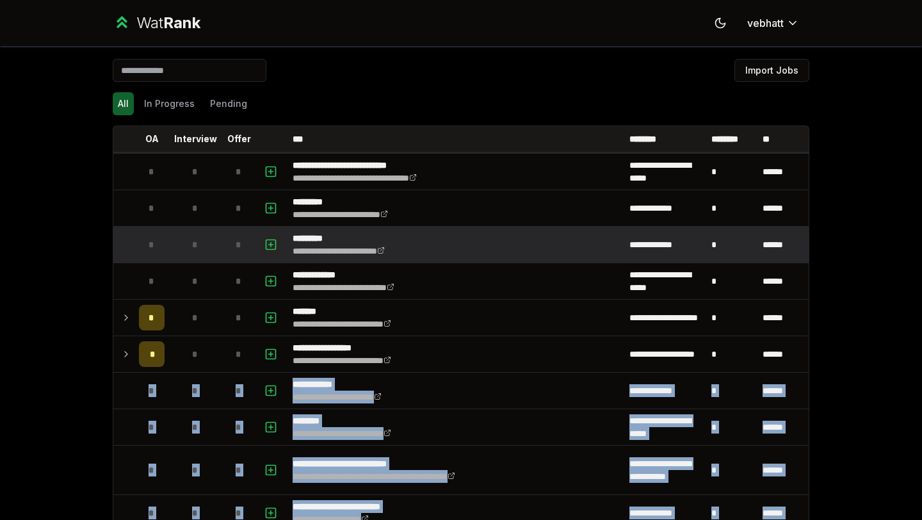
scroll to position [757, 0]
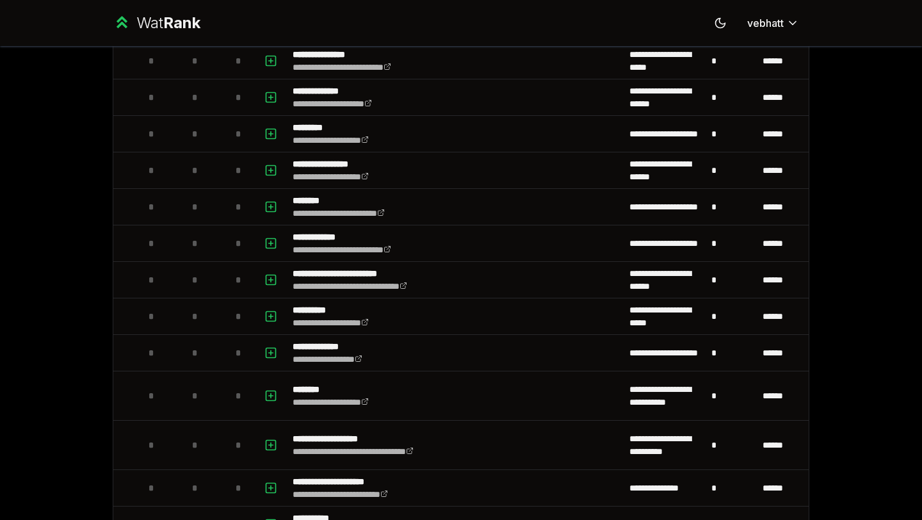
click at [63, 199] on div "**********" at bounding box center [461, 260] width 922 height 520
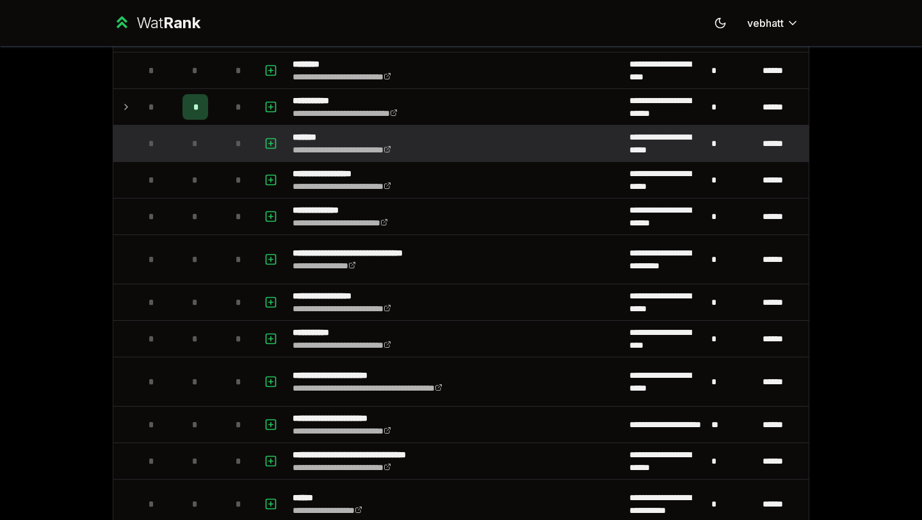
scroll to position [1153, 0]
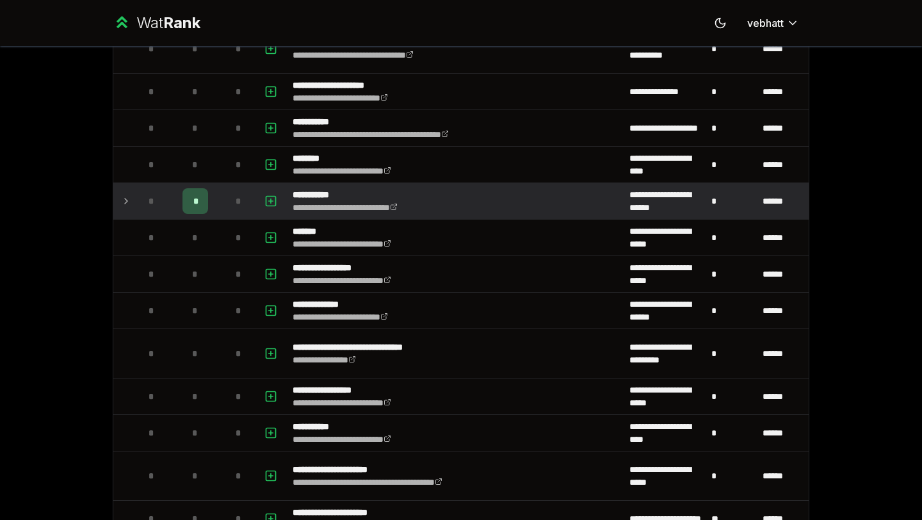
click at [198, 207] on div "*" at bounding box center [195, 201] width 26 height 26
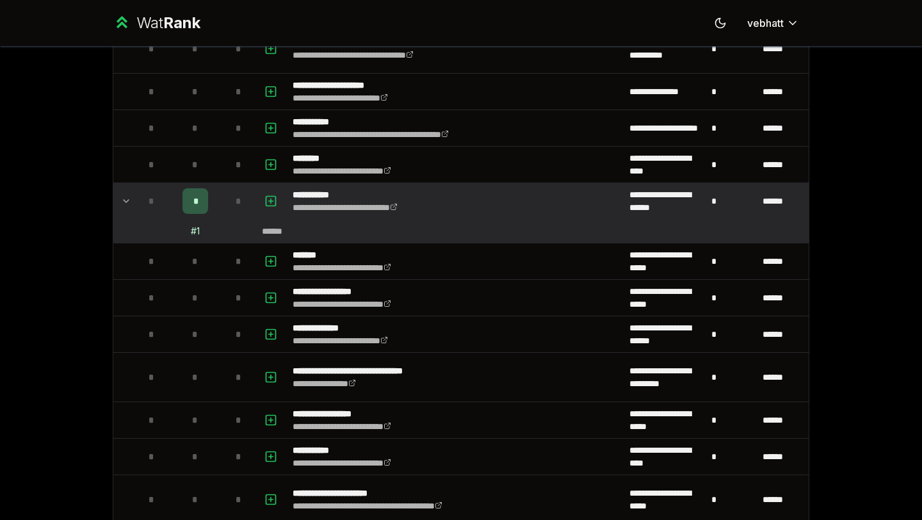
click at [125, 191] on td at bounding box center [123, 201] width 20 height 36
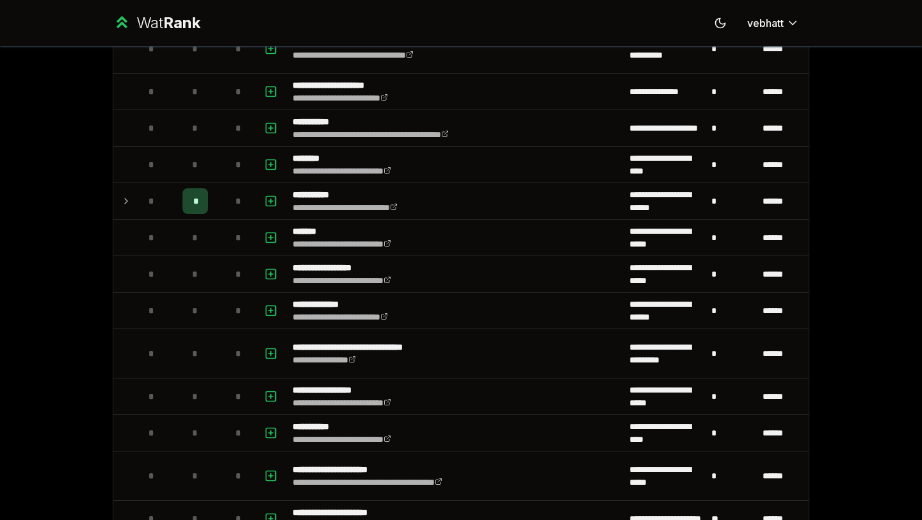
click at [125, 194] on icon at bounding box center [126, 200] width 10 height 15
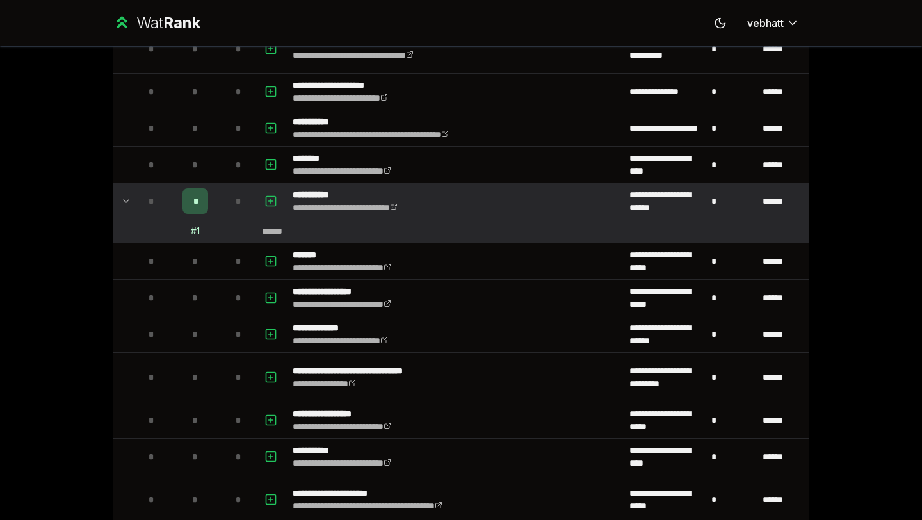
click at [125, 194] on icon at bounding box center [126, 200] width 10 height 15
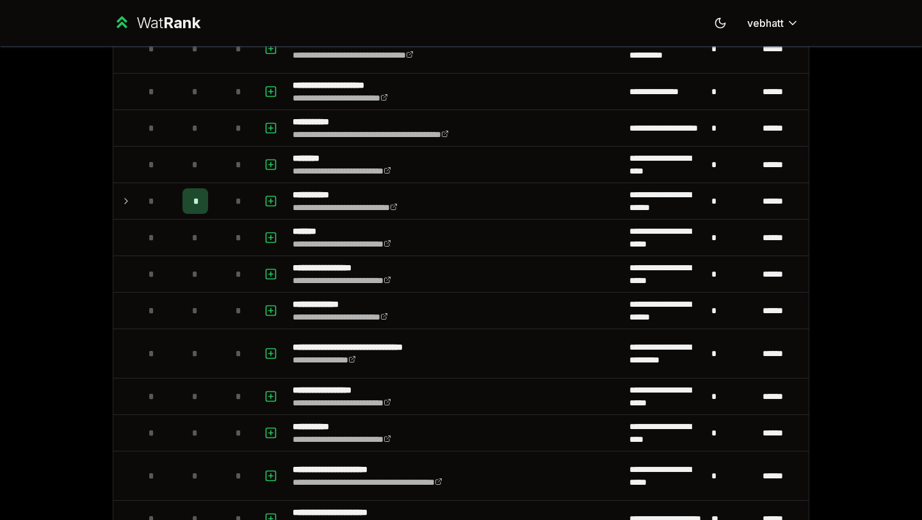
click at [125, 194] on icon at bounding box center [126, 200] width 10 height 15
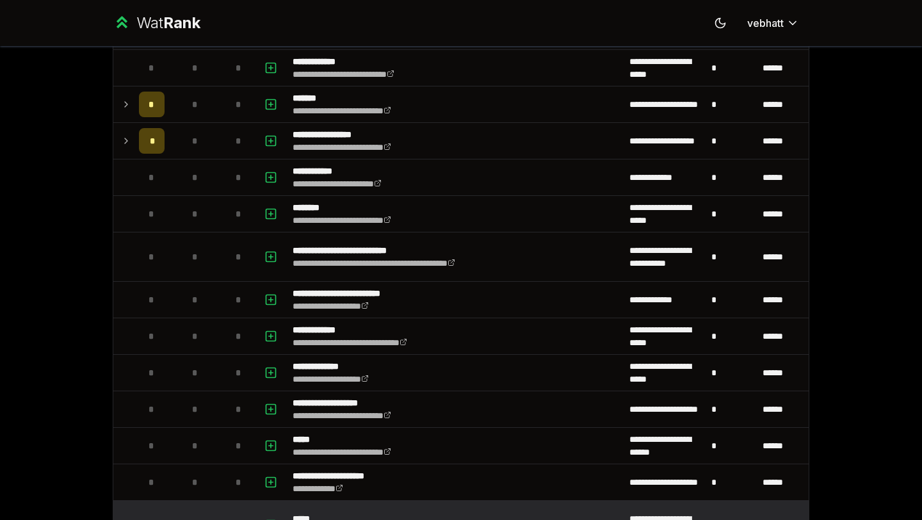
scroll to position [191, 0]
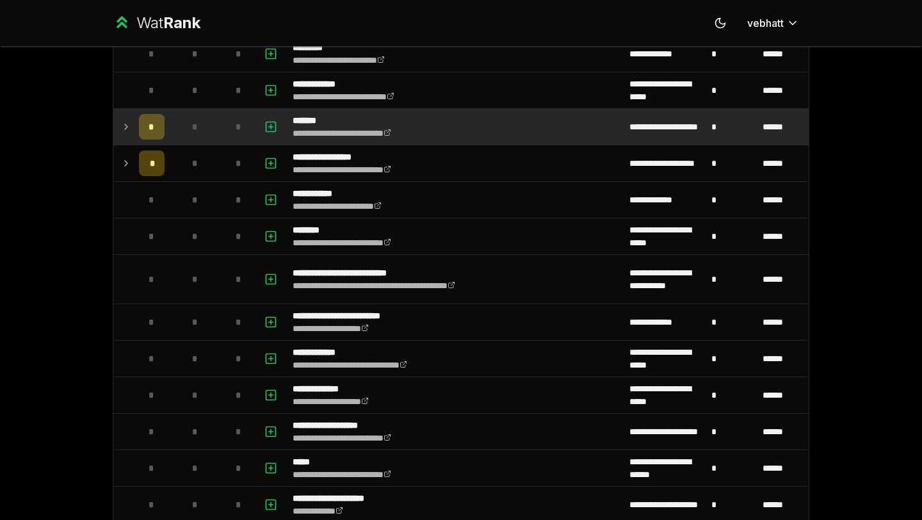
click at [125, 125] on icon at bounding box center [126, 126] width 3 height 5
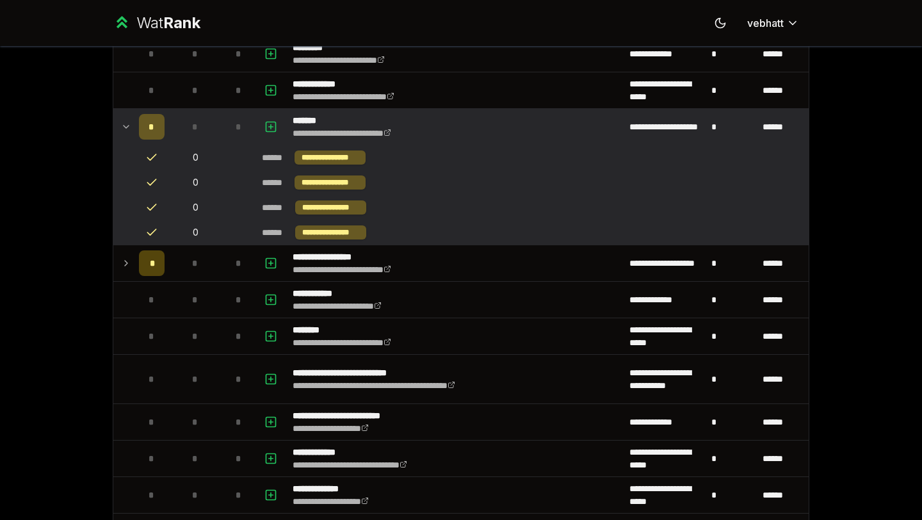
click at [125, 118] on td at bounding box center [123, 127] width 20 height 36
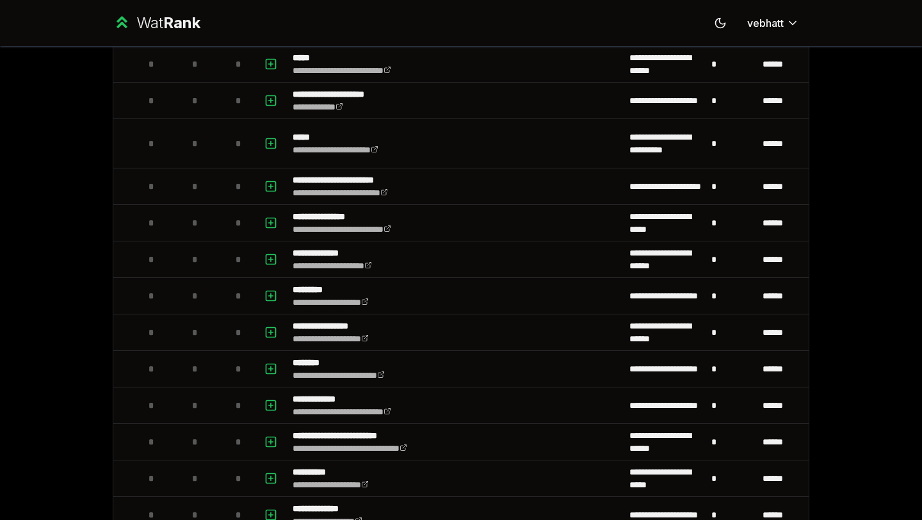
scroll to position [1482, 0]
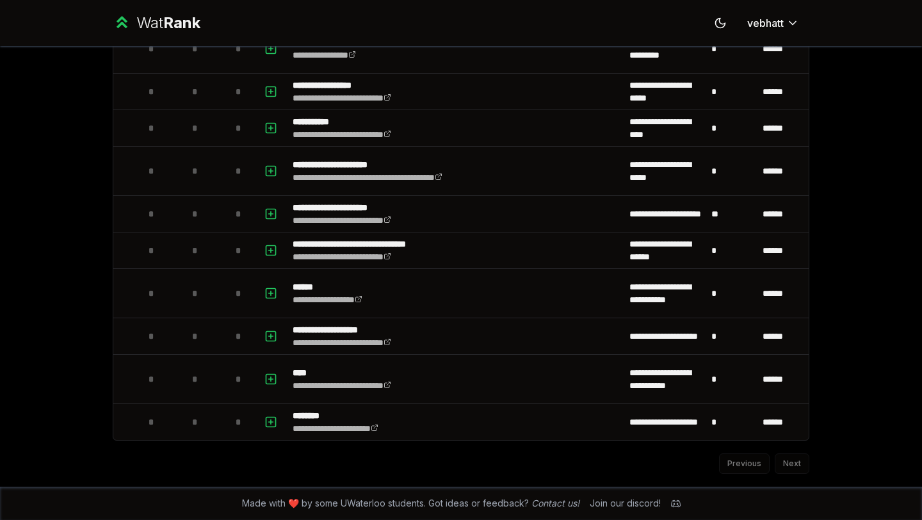
click at [788, 464] on div "Previous Next" at bounding box center [461, 457] width 697 height 33
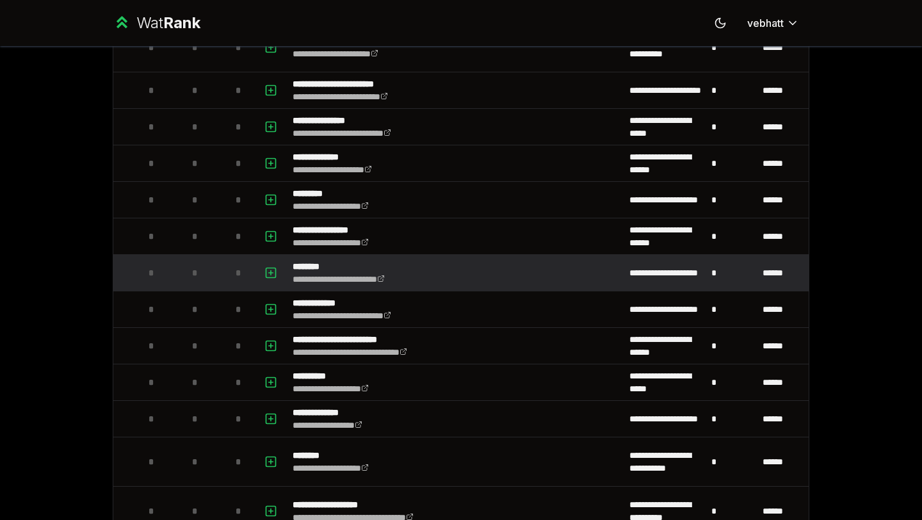
scroll to position [690, 0]
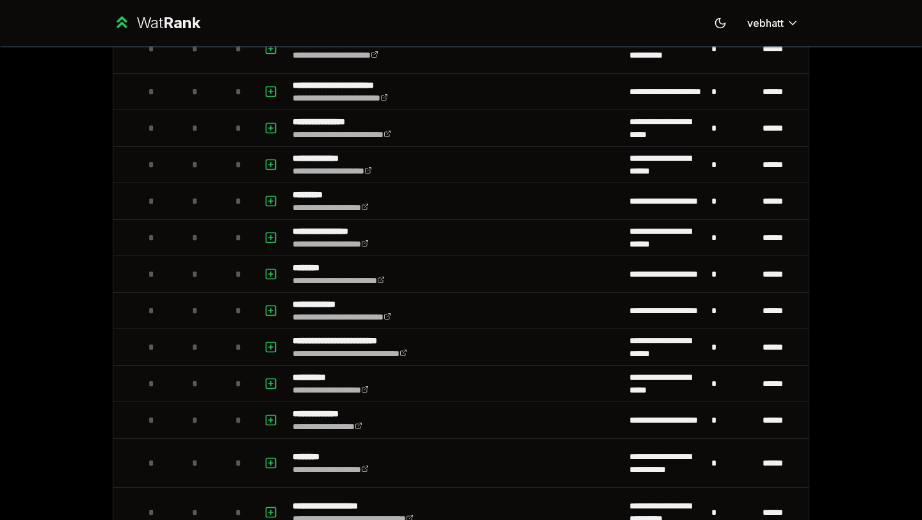
click at [841, 136] on div "**********" at bounding box center [461, 260] width 922 height 520
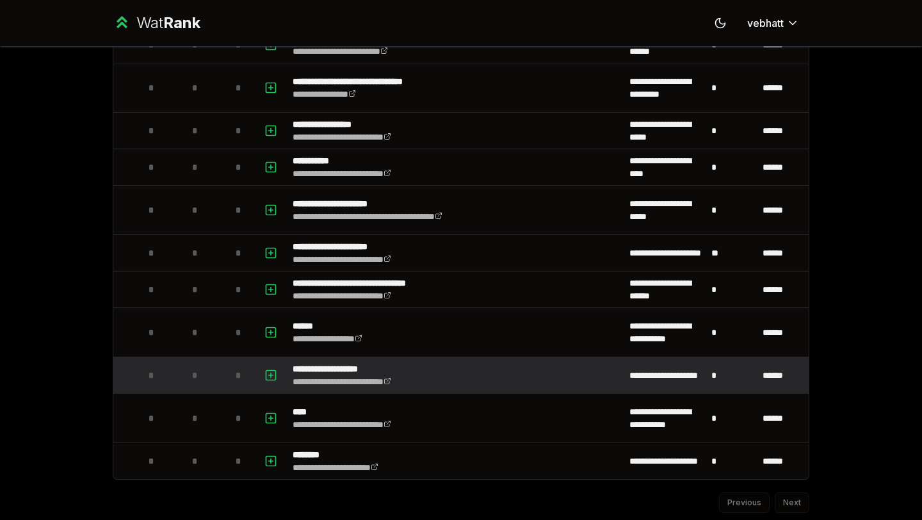
scroll to position [0, 0]
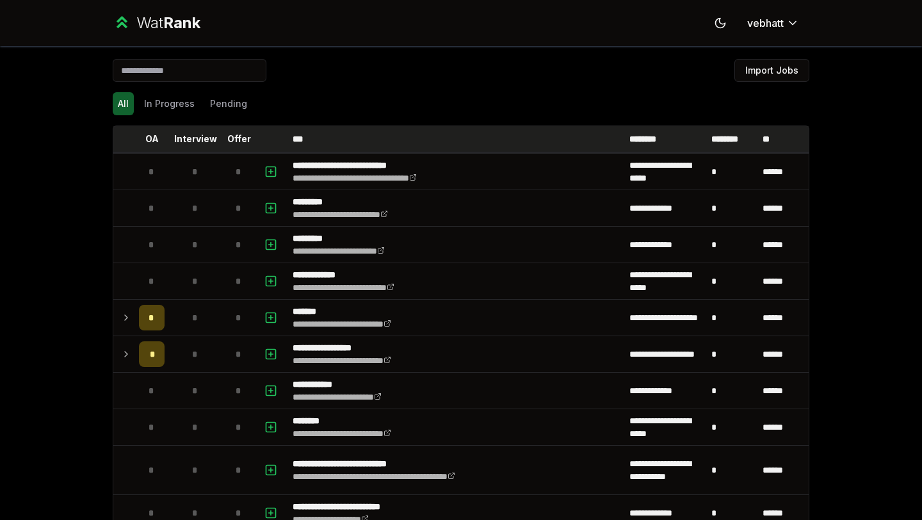
click at [661, 134] on p "********" at bounding box center [648, 139] width 38 height 13
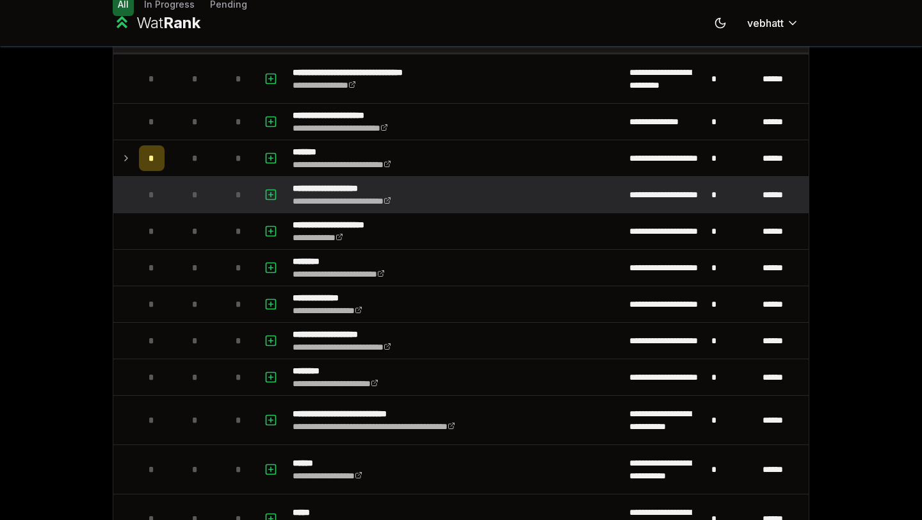
scroll to position [109, 0]
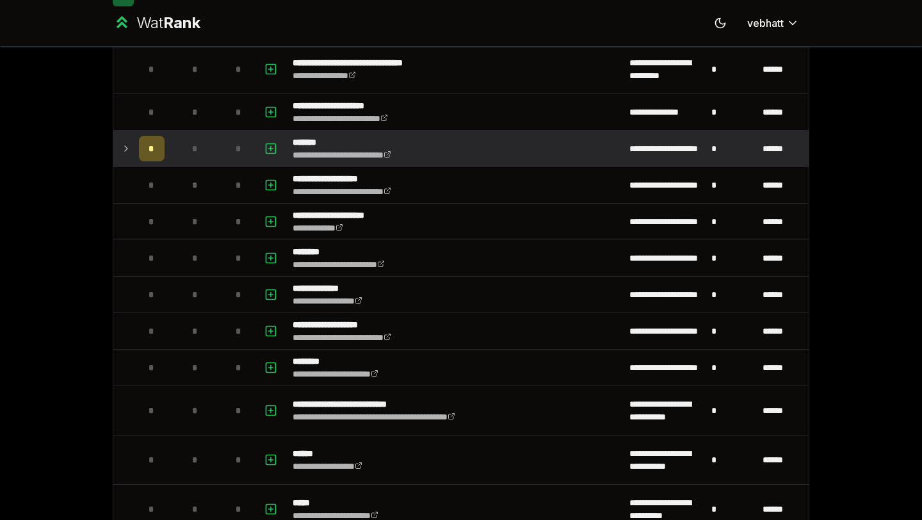
click at [122, 145] on icon at bounding box center [126, 148] width 10 height 15
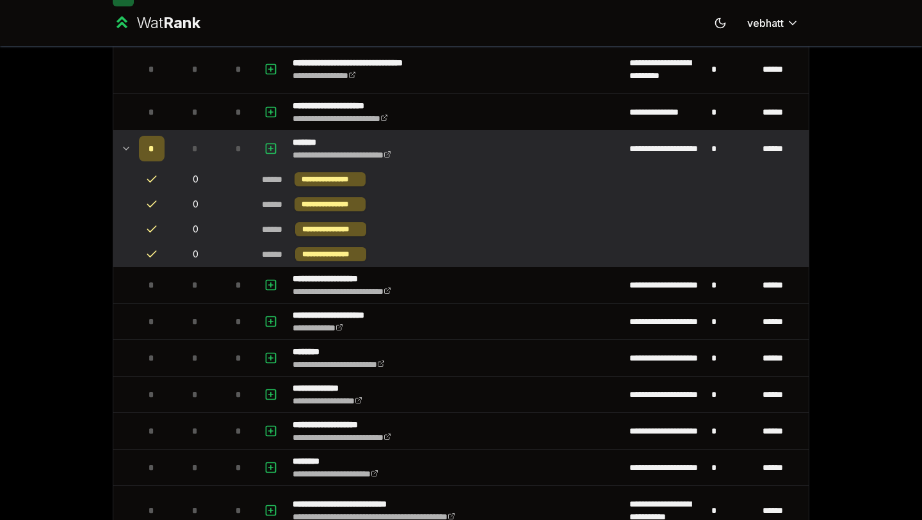
click at [122, 145] on icon at bounding box center [126, 148] width 10 height 15
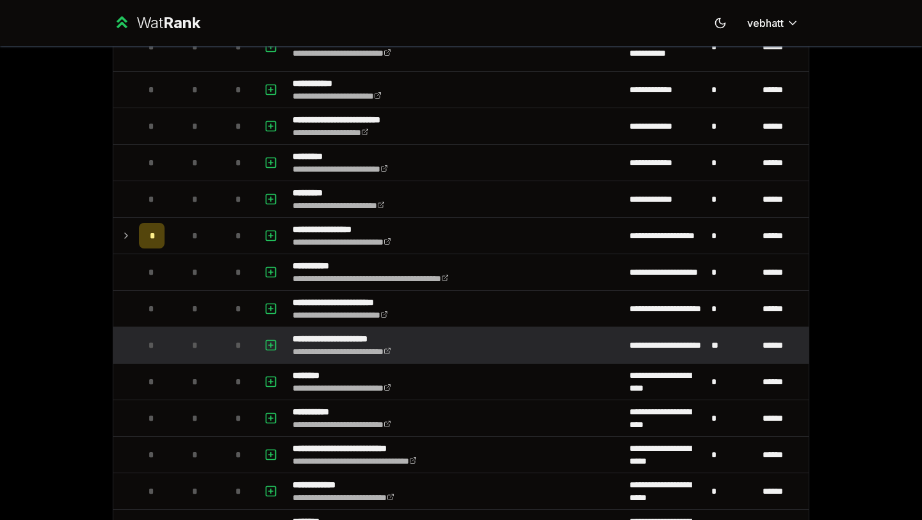
scroll to position [996, 0]
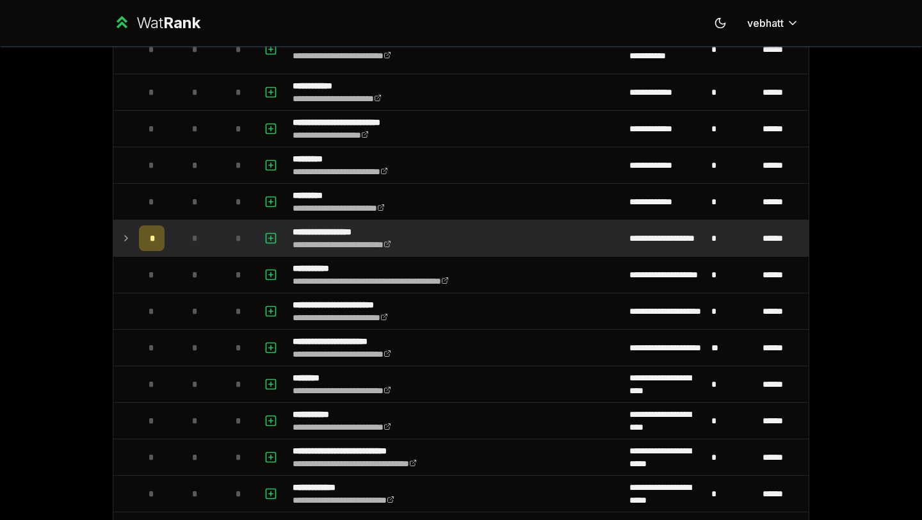
click at [122, 231] on icon at bounding box center [126, 238] width 10 height 15
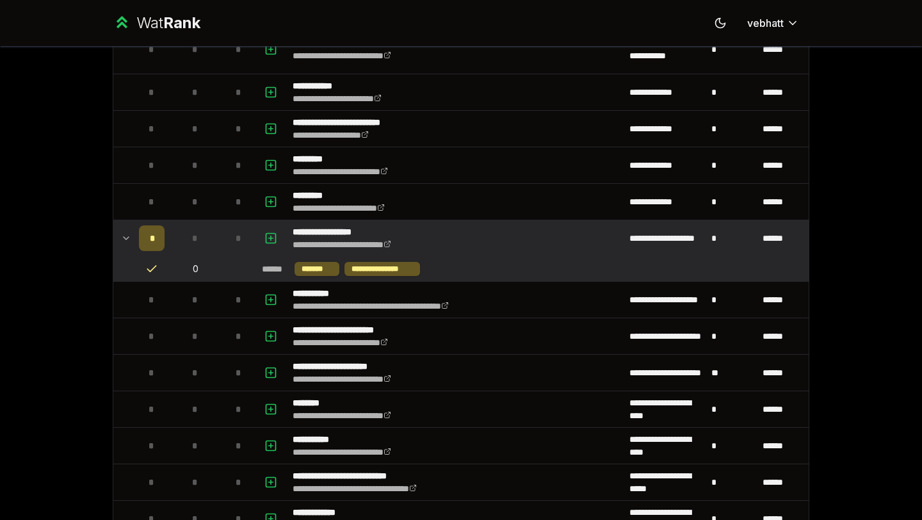
click at [124, 231] on icon at bounding box center [126, 238] width 10 height 15
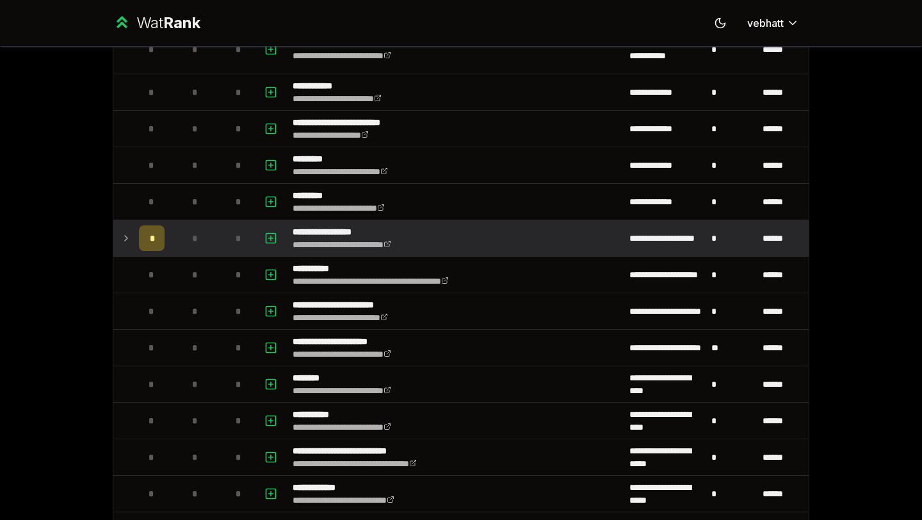
click at [124, 231] on icon at bounding box center [126, 238] width 10 height 15
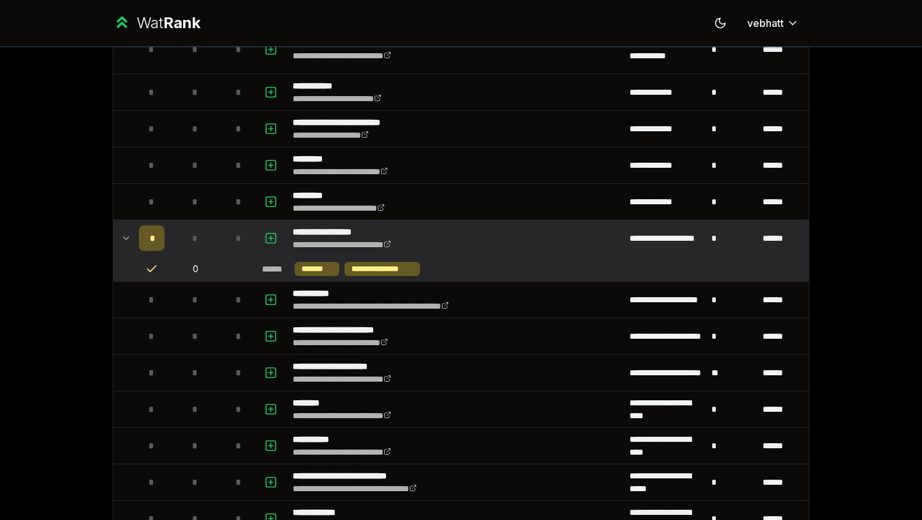
click at [124, 231] on icon at bounding box center [126, 238] width 10 height 15
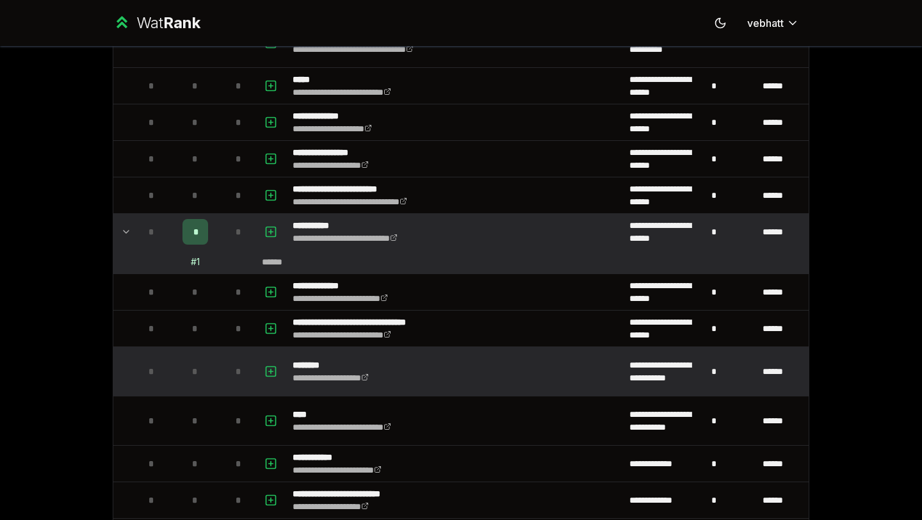
scroll to position [537, 0]
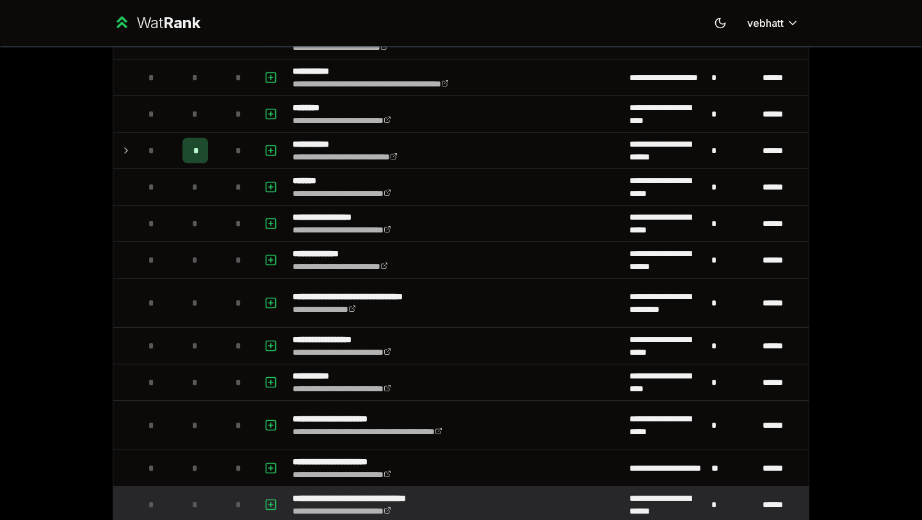
scroll to position [1175, 0]
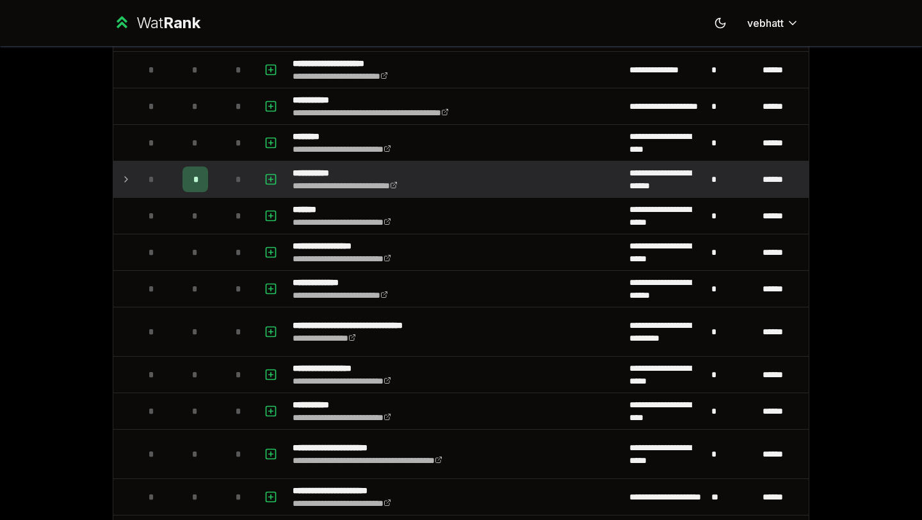
click at [124, 169] on td at bounding box center [123, 179] width 20 height 36
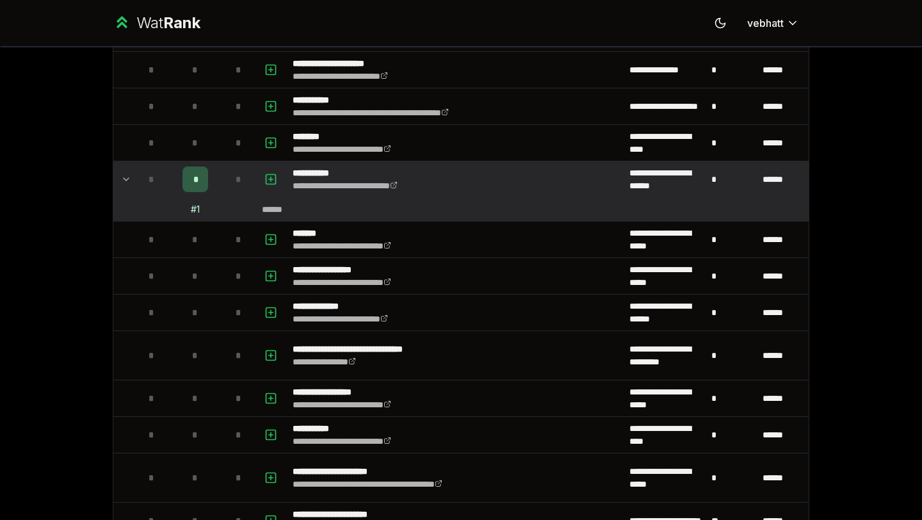
click at [124, 181] on icon at bounding box center [126, 179] width 10 height 15
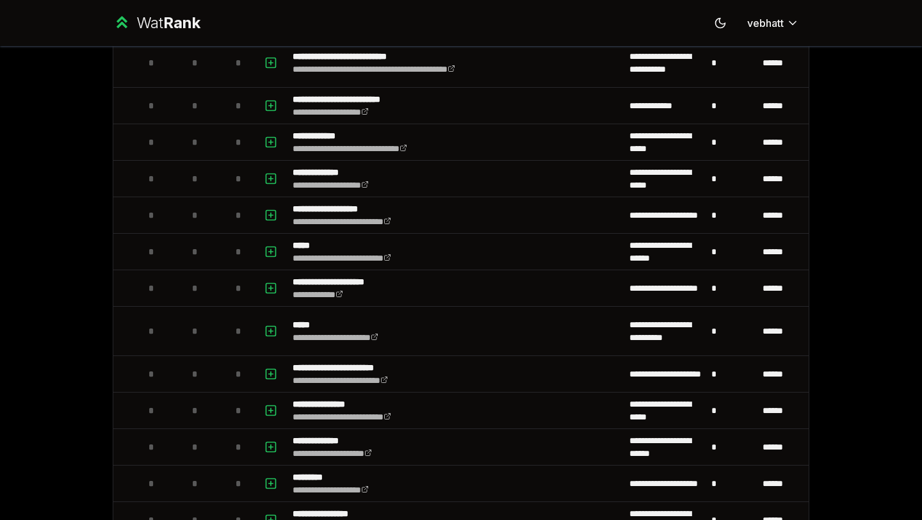
scroll to position [316, 0]
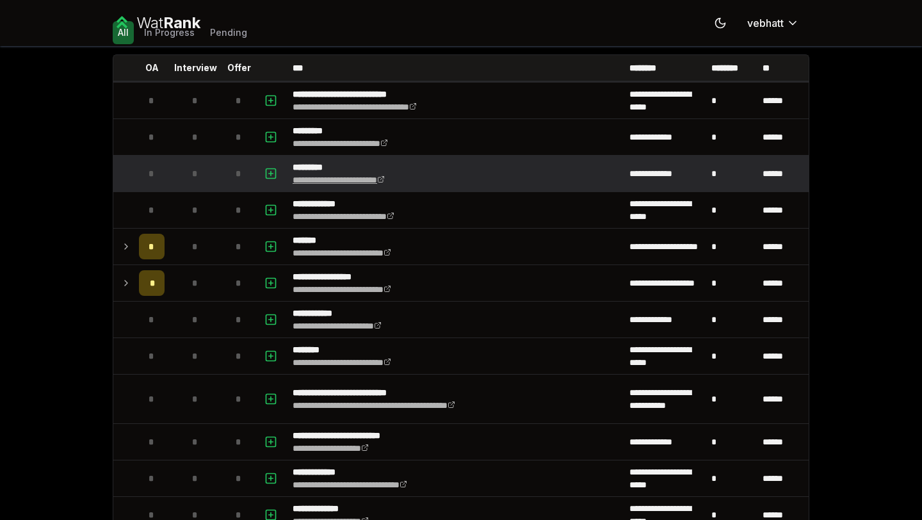
scroll to position [8, 0]
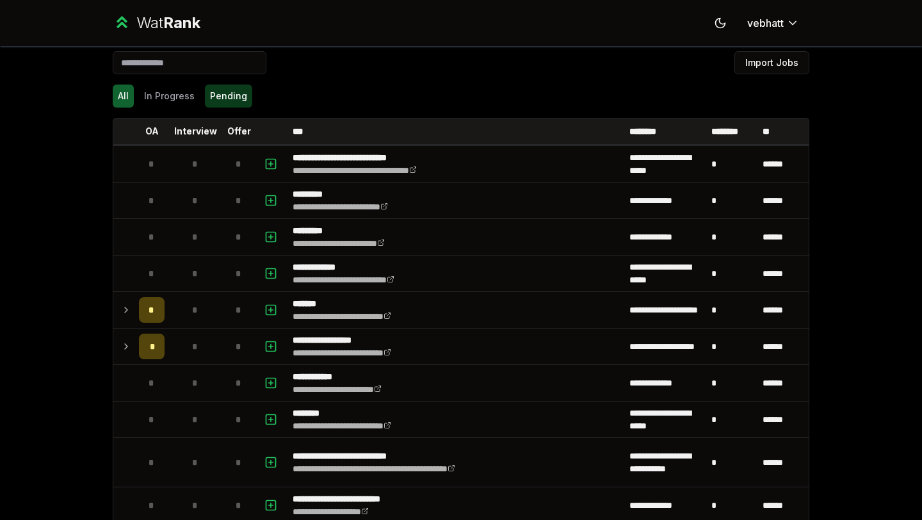
click at [227, 91] on button "Pending" at bounding box center [228, 96] width 47 height 23
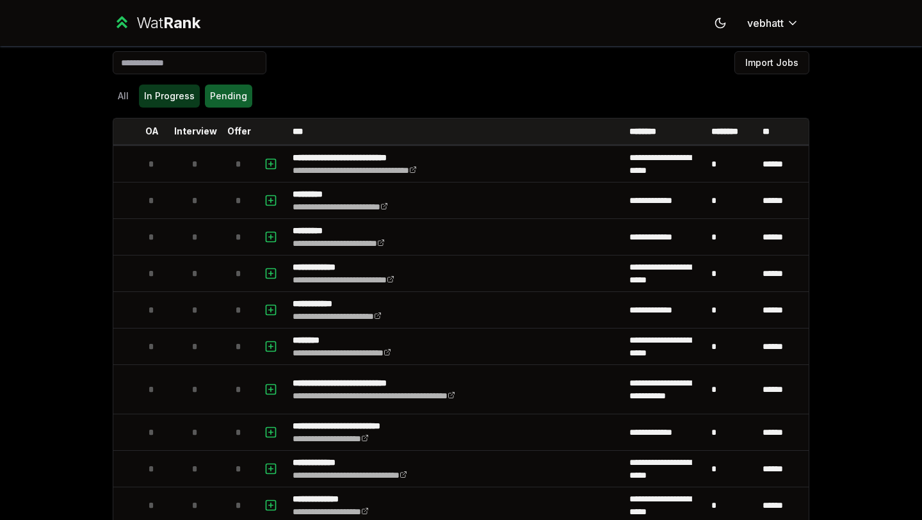
click at [190, 98] on button "In Progress" at bounding box center [169, 96] width 61 height 23
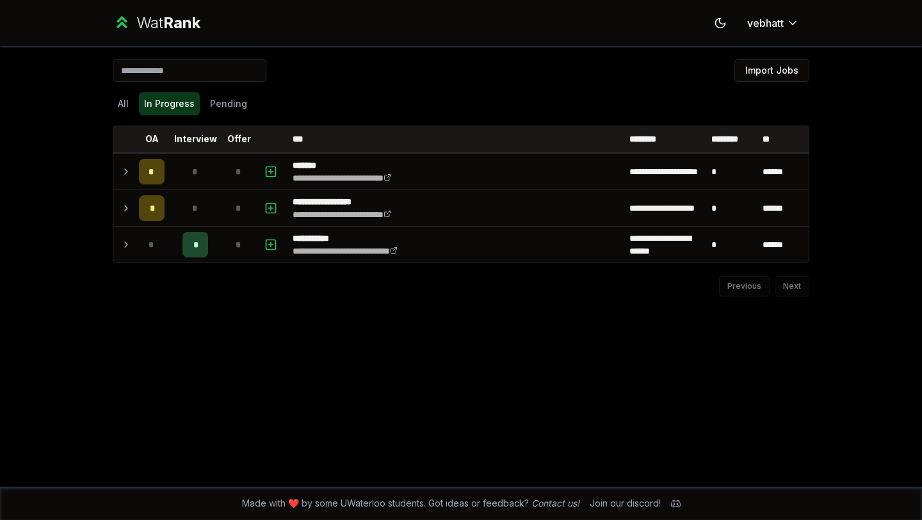
scroll to position [0, 0]
click at [118, 92] on button "All" at bounding box center [123, 103] width 21 height 23
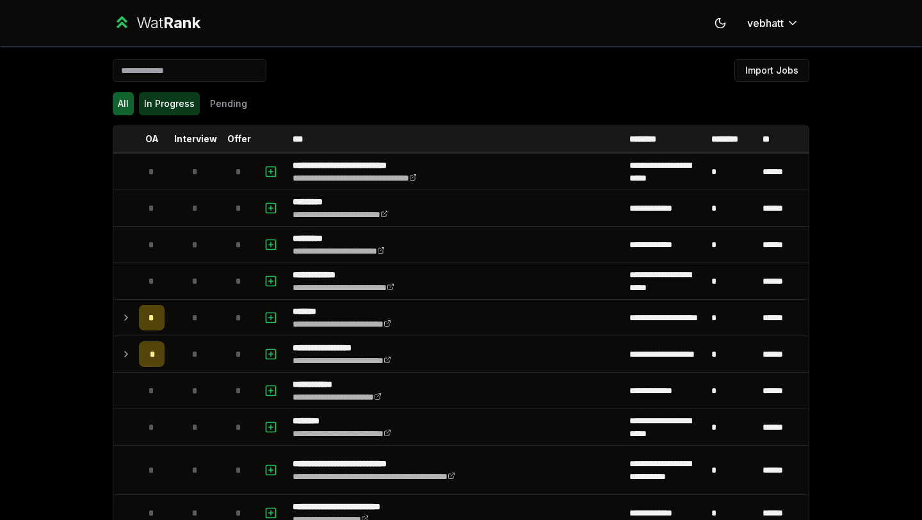
click at [170, 93] on button "In Progress" at bounding box center [169, 103] width 61 height 23
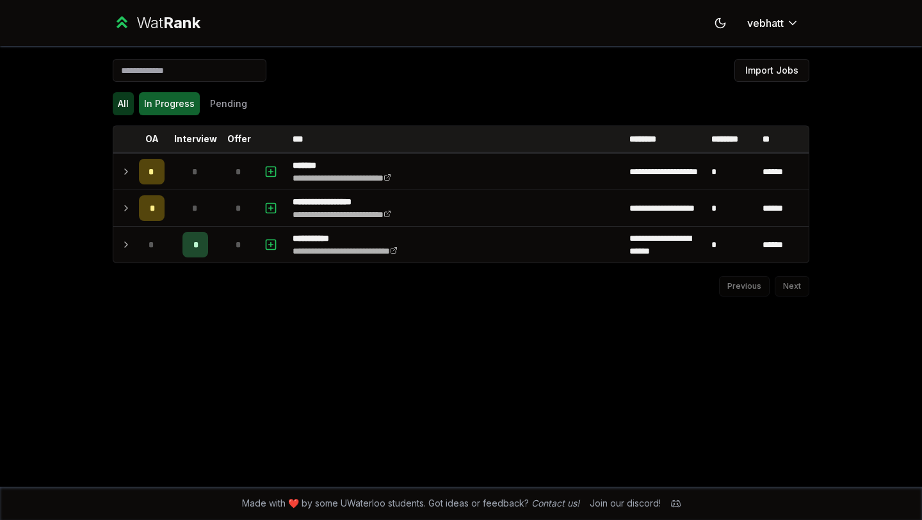
click at [127, 93] on button "All" at bounding box center [123, 103] width 21 height 23
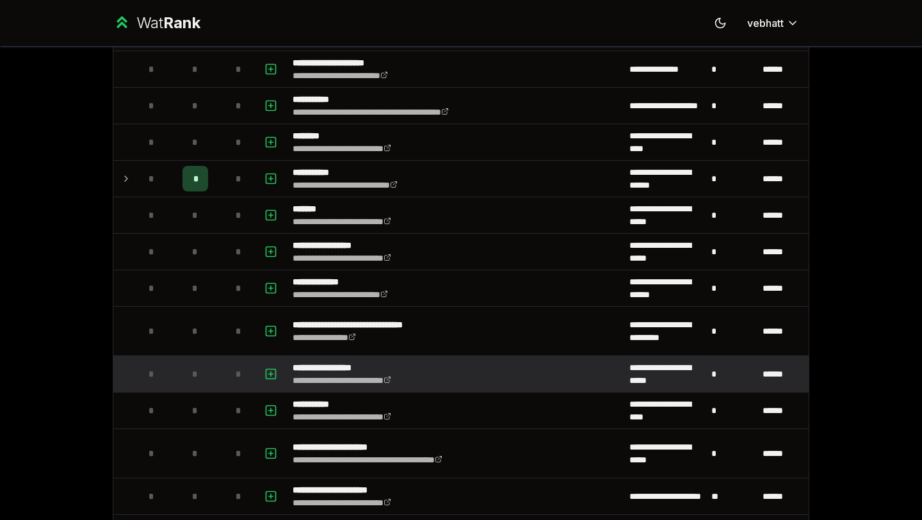
scroll to position [1172, 0]
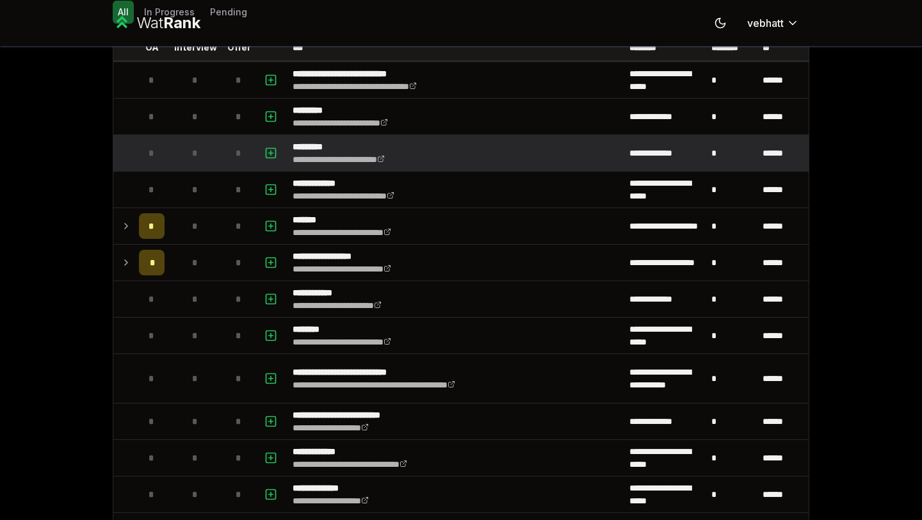
scroll to position [86, 0]
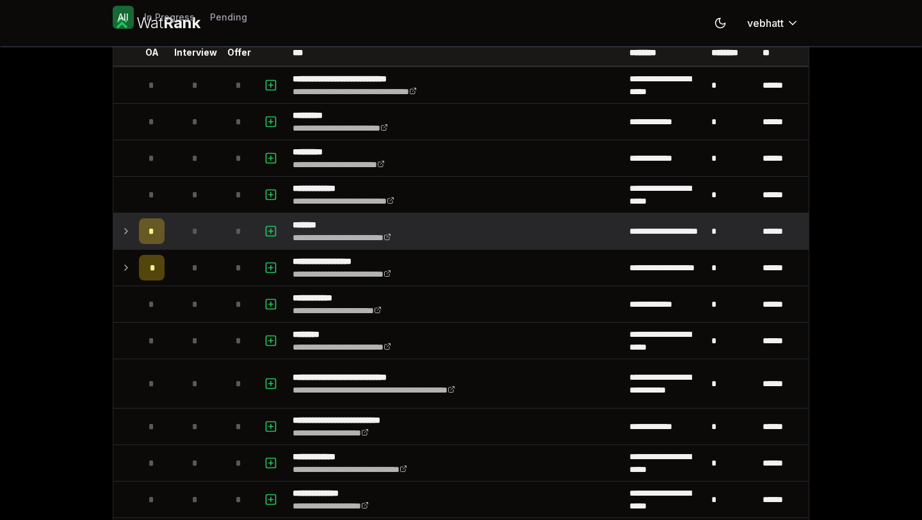
click at [122, 224] on icon at bounding box center [126, 230] width 10 height 15
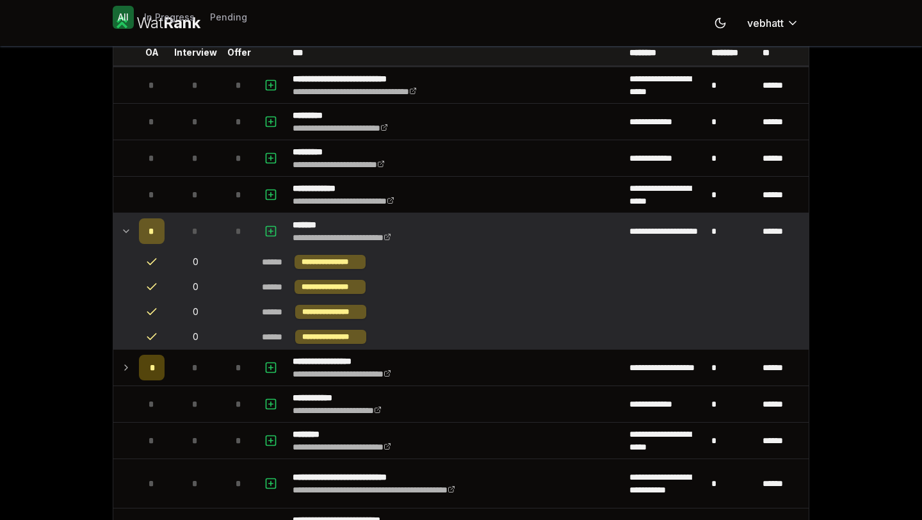
click at [123, 224] on icon at bounding box center [126, 230] width 10 height 15
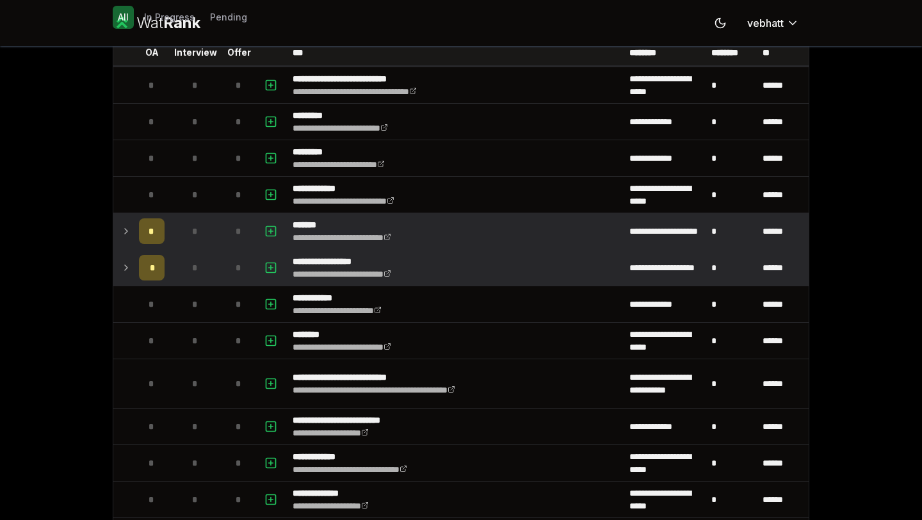
click at [121, 264] on icon at bounding box center [126, 267] width 10 height 15
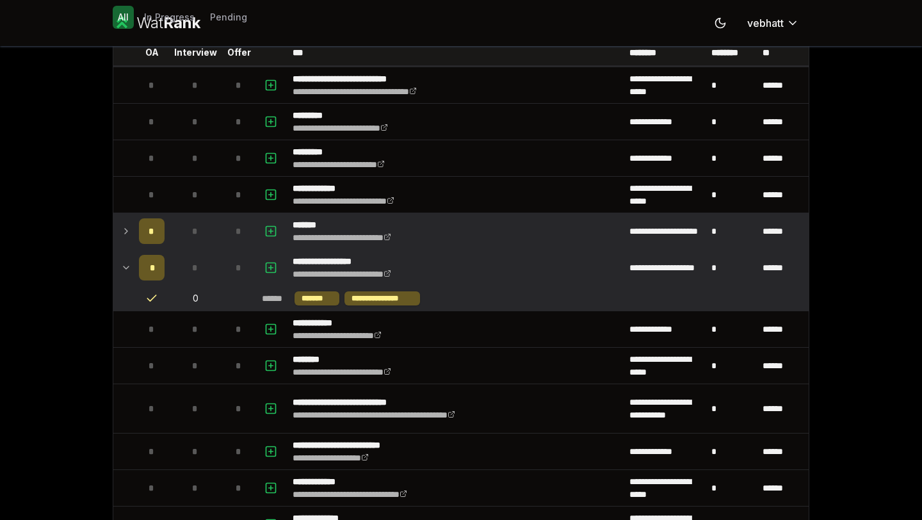
click at [121, 264] on icon at bounding box center [126, 267] width 10 height 15
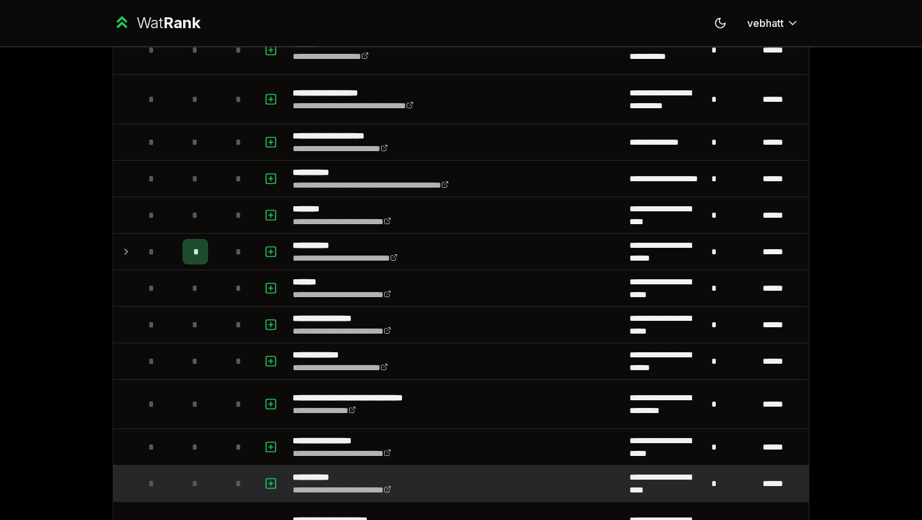
scroll to position [1105, 0]
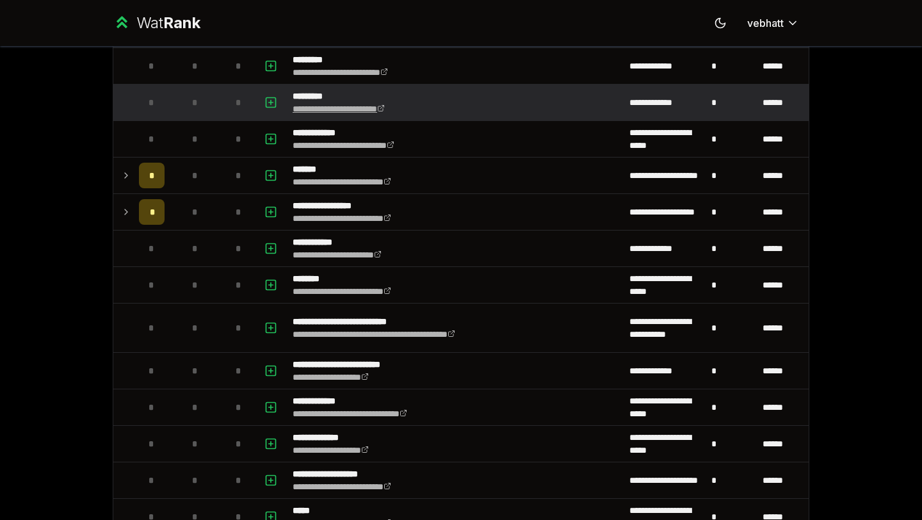
scroll to position [131, 0]
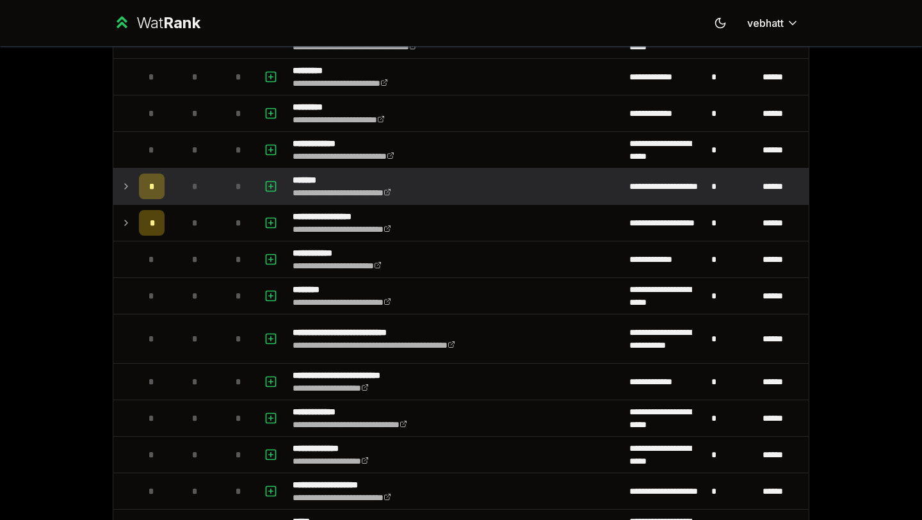
click at [122, 180] on icon at bounding box center [126, 186] width 10 height 15
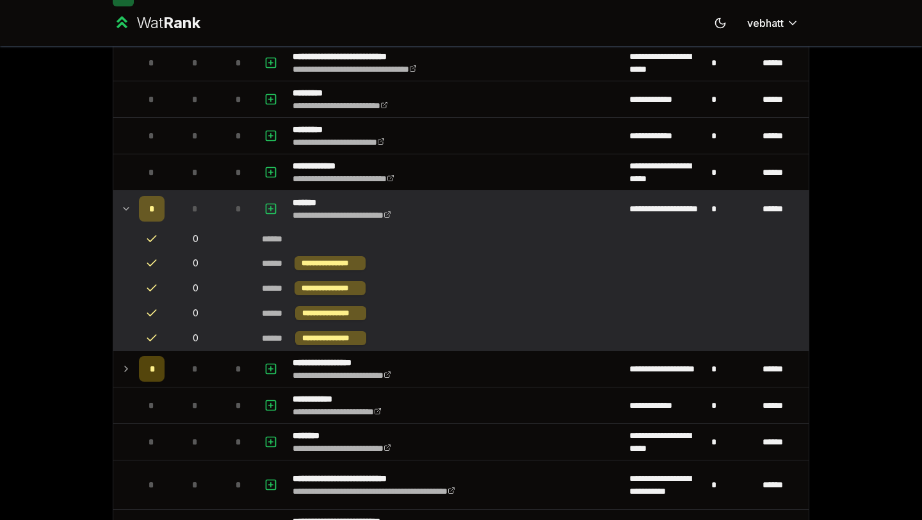
scroll to position [0, 0]
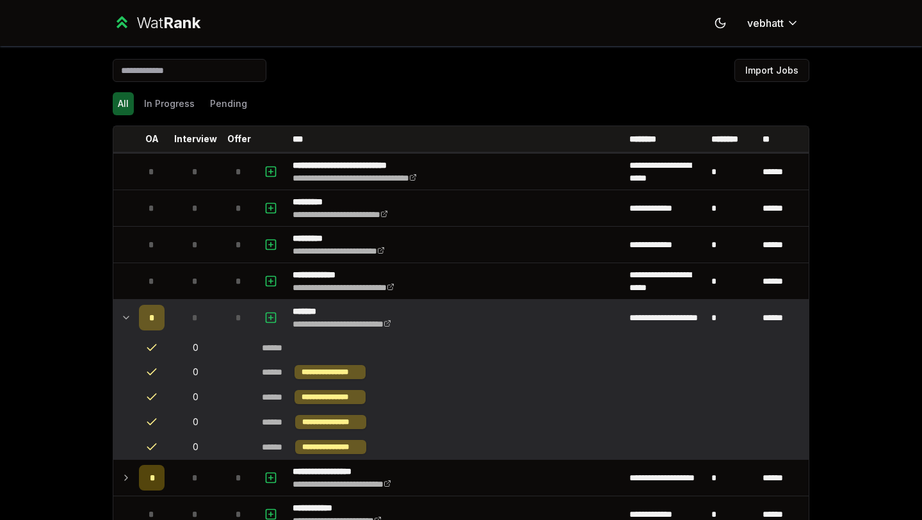
click at [125, 314] on icon at bounding box center [126, 317] width 10 height 15
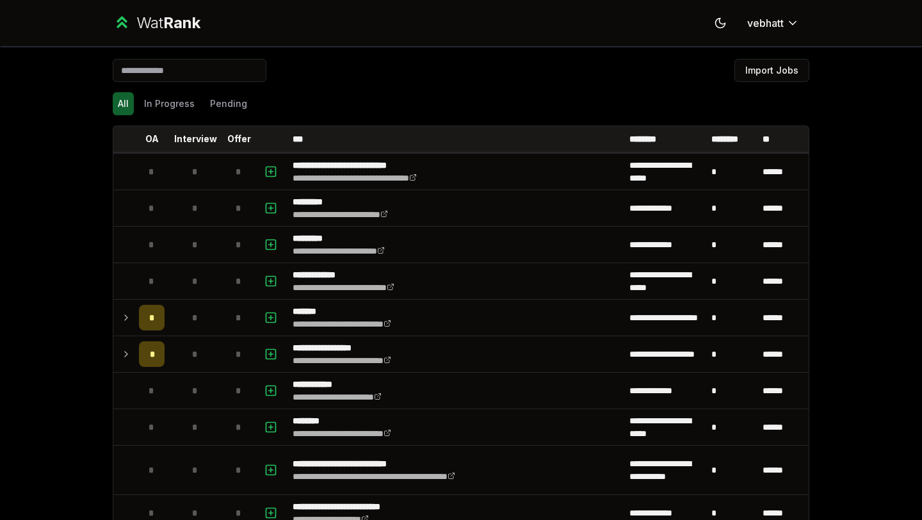
click at [597, 68] on div "Import Jobs" at bounding box center [461, 73] width 697 height 28
click at [556, 79] on div "Import Jobs" at bounding box center [461, 73] width 697 height 28
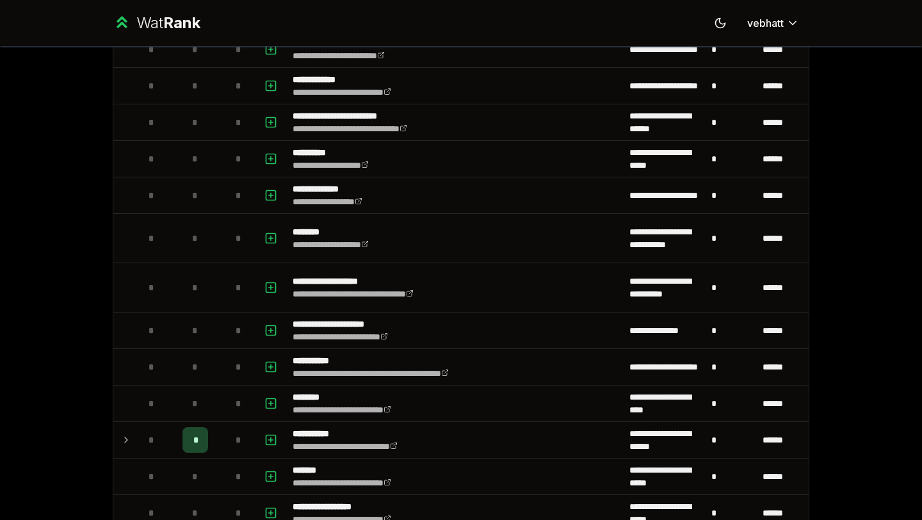
scroll to position [1429, 0]
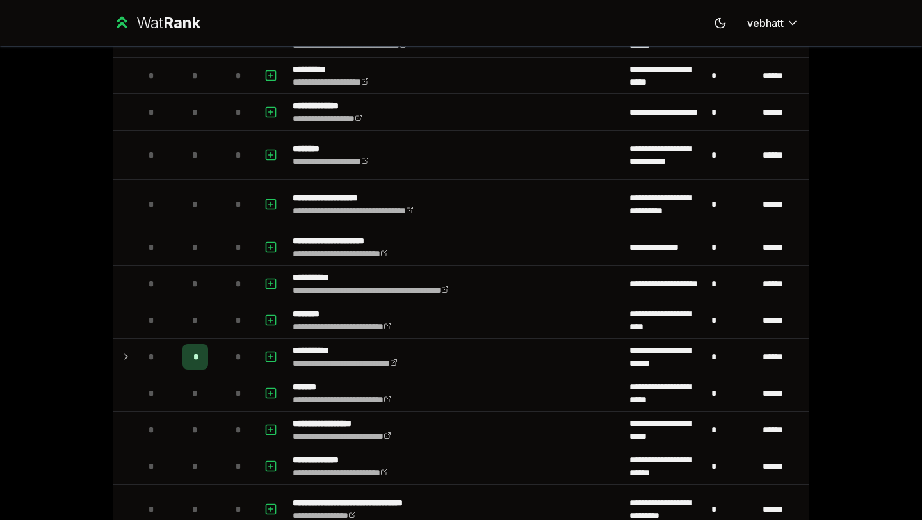
scroll to position [1024, 0]
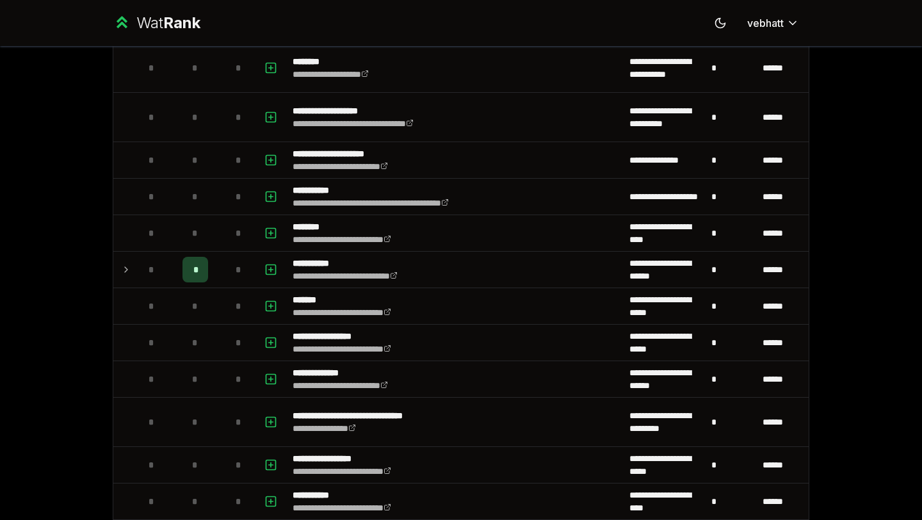
scroll to position [1347, 0]
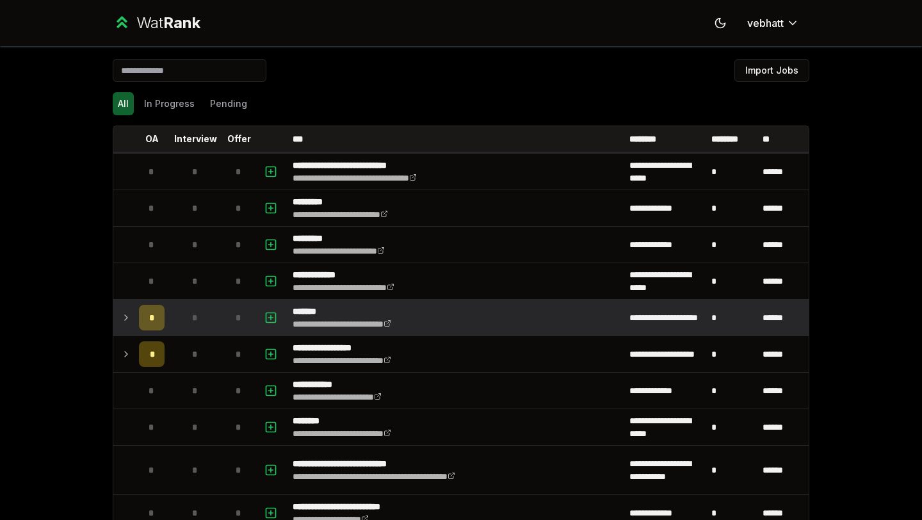
click at [122, 313] on icon at bounding box center [126, 317] width 10 height 15
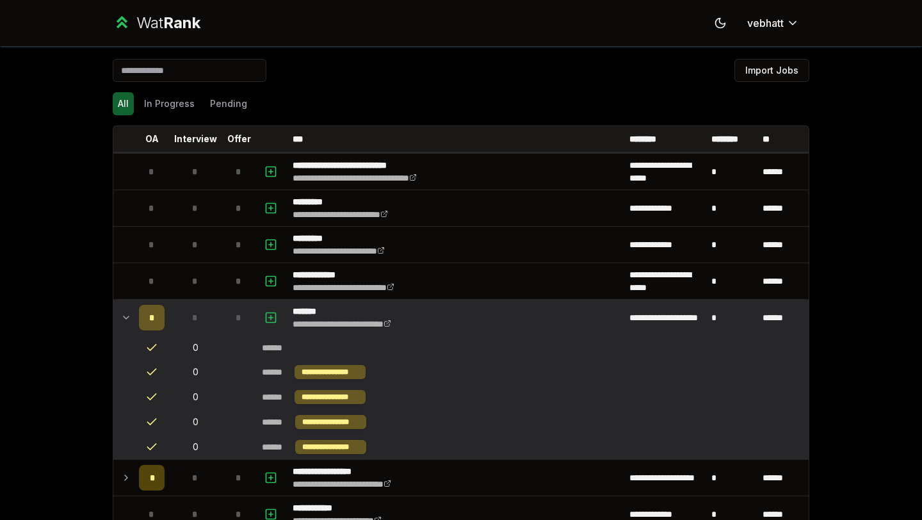
click at [122, 313] on icon at bounding box center [126, 317] width 10 height 15
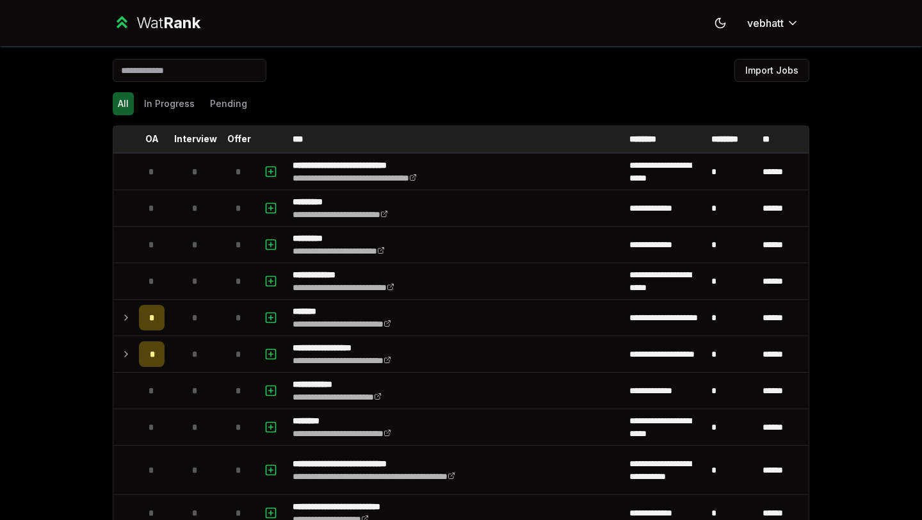
click at [724, 140] on p "********" at bounding box center [732, 139] width 42 height 13
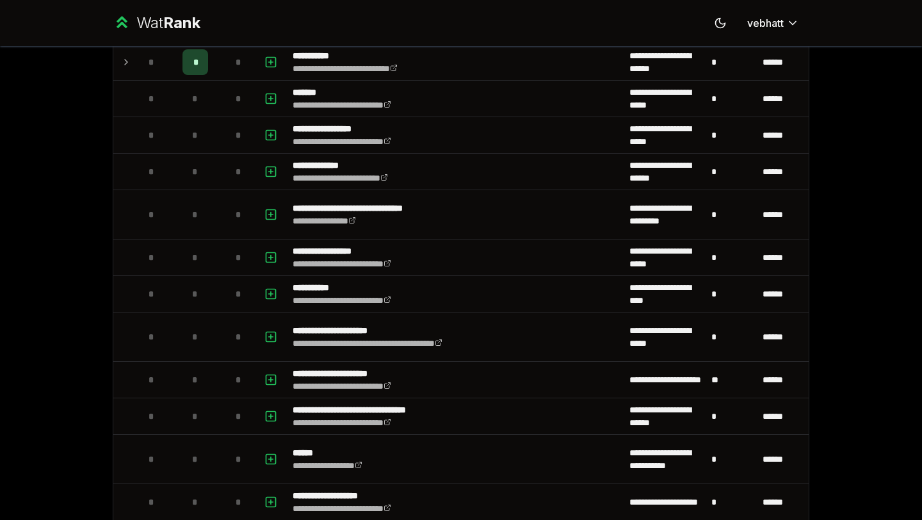
scroll to position [1458, 0]
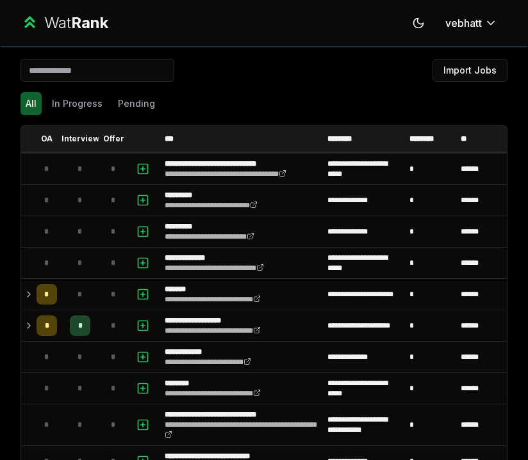
scroll to position [10, 0]
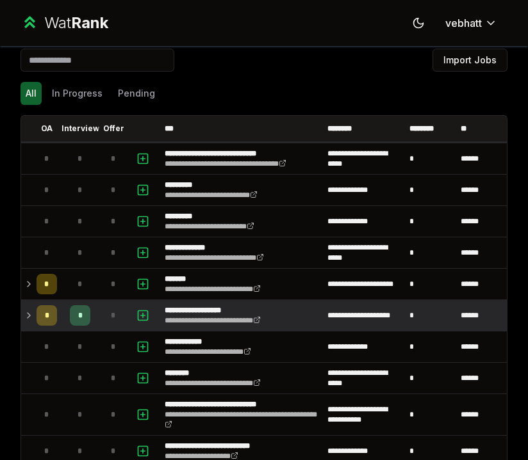
click at [27, 314] on icon at bounding box center [29, 315] width 10 height 15
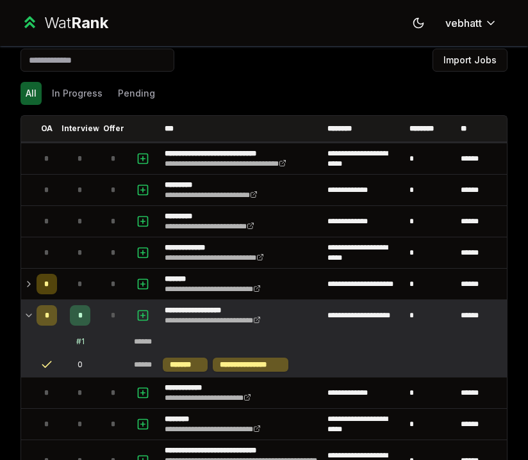
click at [26, 314] on icon at bounding box center [28, 315] width 5 height 3
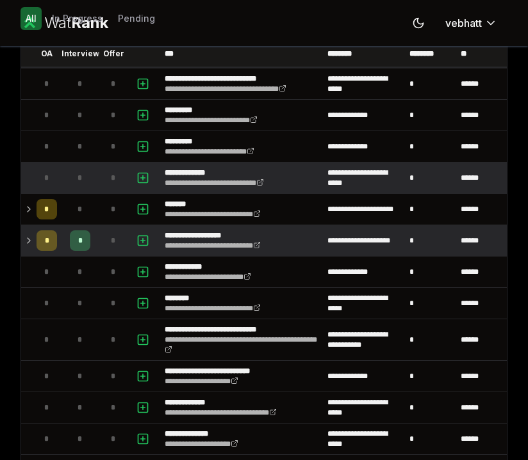
scroll to position [76, 0]
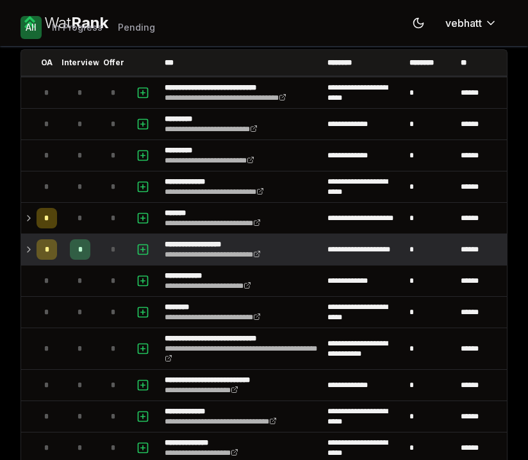
click at [26, 244] on icon at bounding box center [29, 249] width 10 height 15
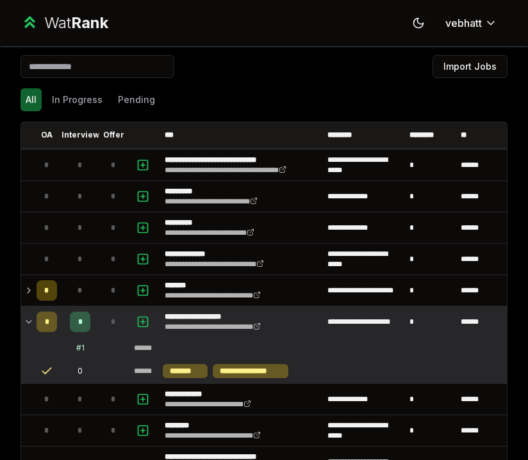
scroll to position [0, 0]
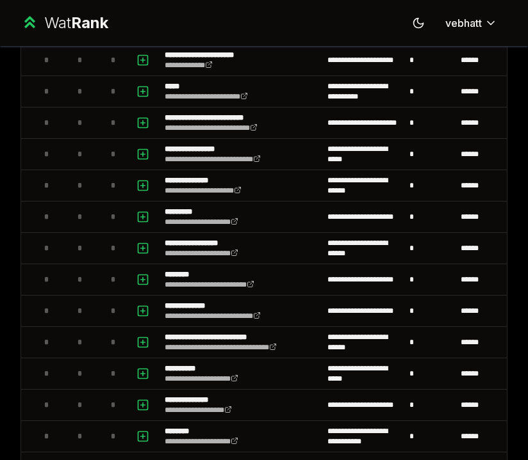
scroll to position [1215, 0]
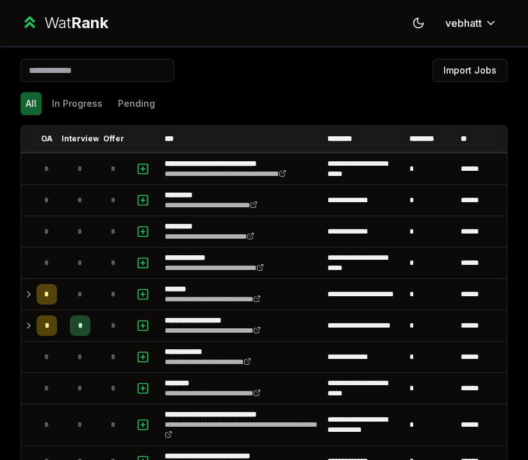
click at [198, 95] on div "All In Progress Pending" at bounding box center [263, 103] width 487 height 23
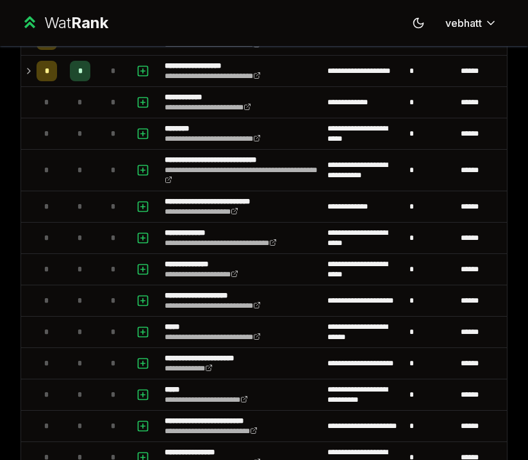
scroll to position [168, 0]
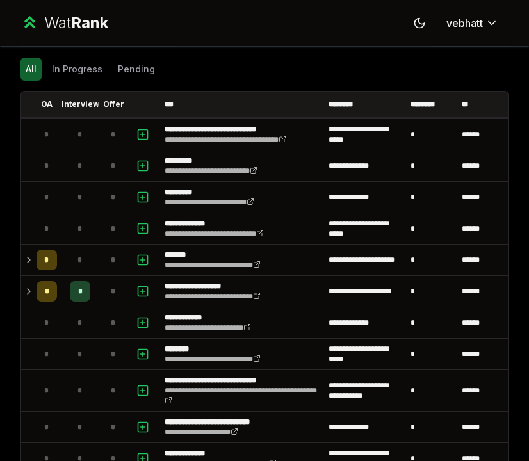
scroll to position [31, 0]
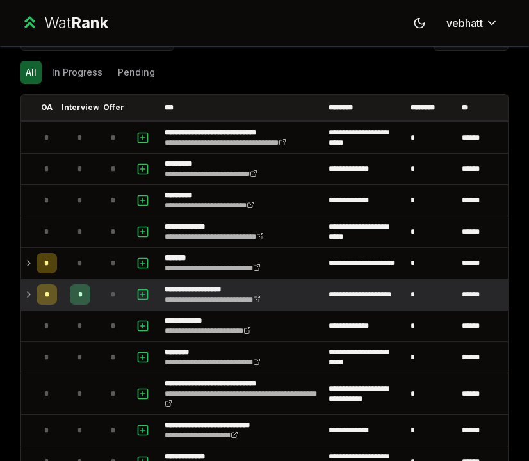
click at [26, 289] on icon at bounding box center [29, 294] width 10 height 15
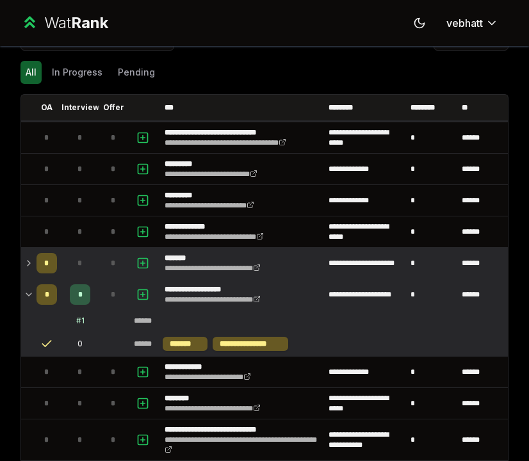
click at [26, 264] on icon at bounding box center [29, 262] width 10 height 15
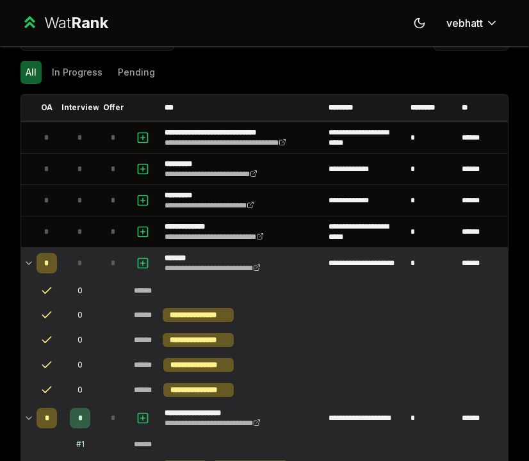
click at [26, 255] on icon at bounding box center [29, 262] width 10 height 15
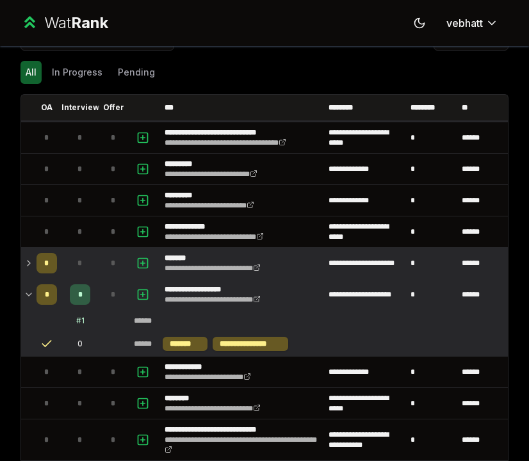
click at [29, 294] on icon at bounding box center [29, 294] width 10 height 15
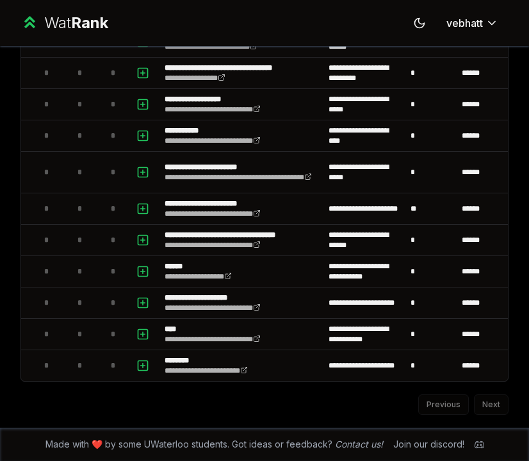
scroll to position [0, 0]
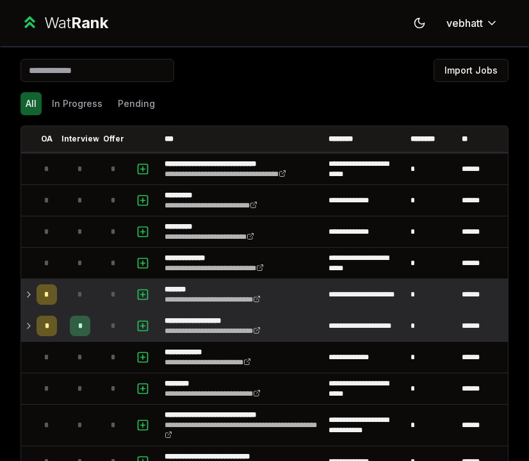
click at [289, 79] on div "Import Jobs" at bounding box center [264, 73] width 488 height 28
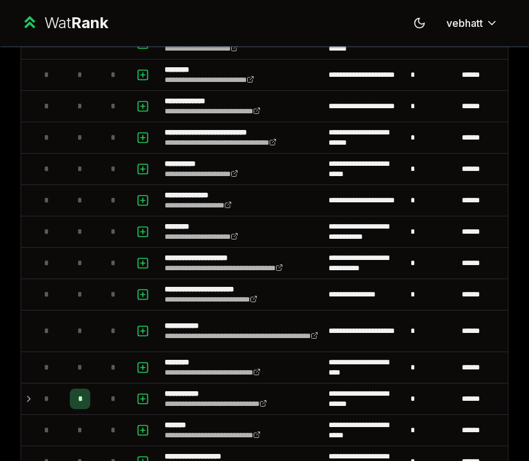
scroll to position [752, 0]
